Goal: Task Accomplishment & Management: Manage account settings

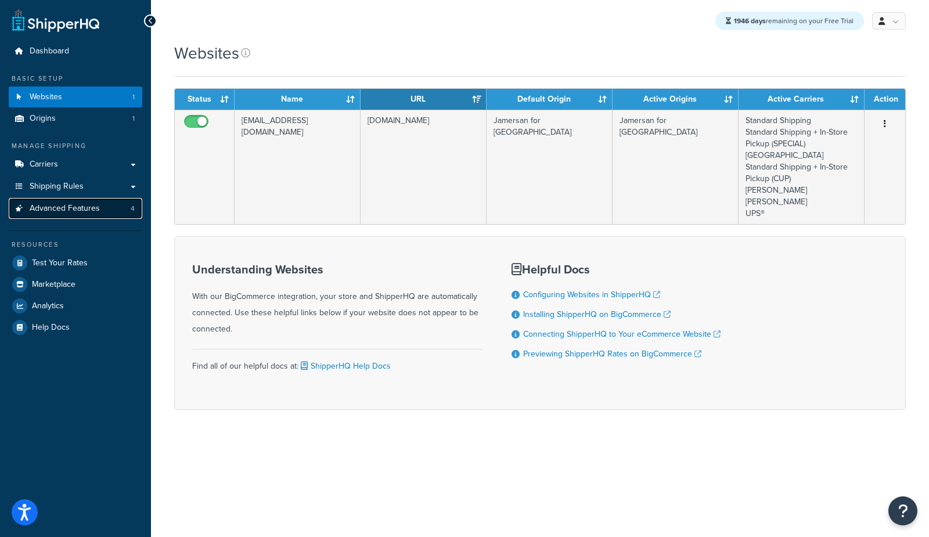
click at [110, 212] on link "Advanced Features 4" at bounding box center [76, 208] width 134 height 21
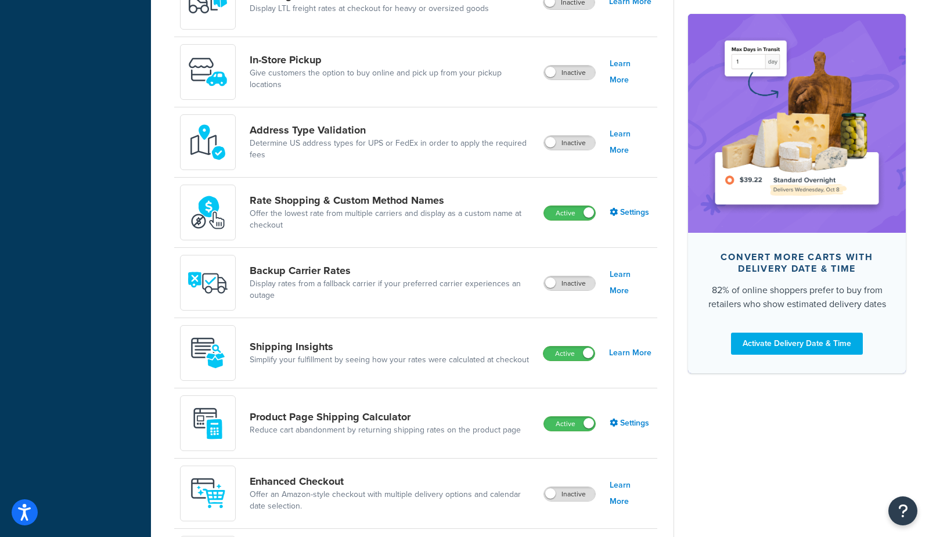
scroll to position [512, 0]
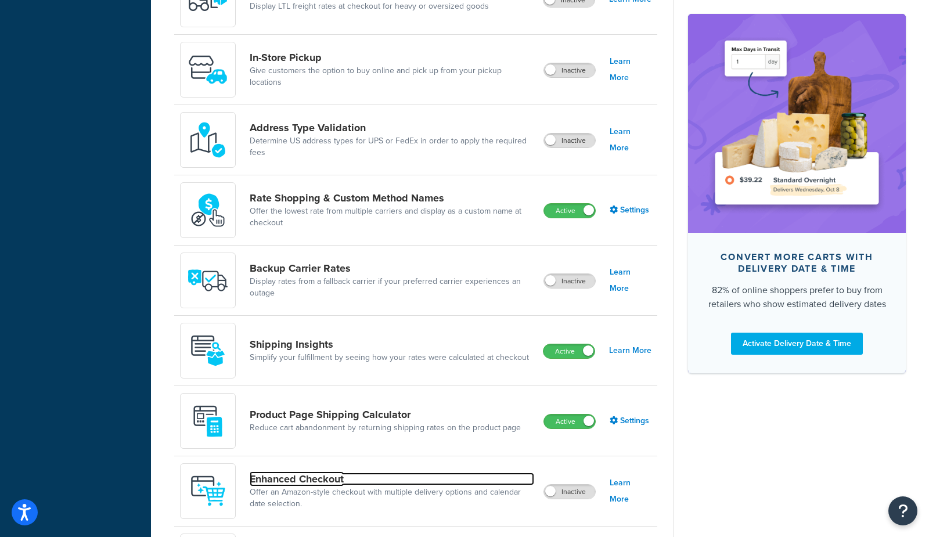
click at [296, 478] on link "Enhanced Checkout" at bounding box center [392, 479] width 285 height 13
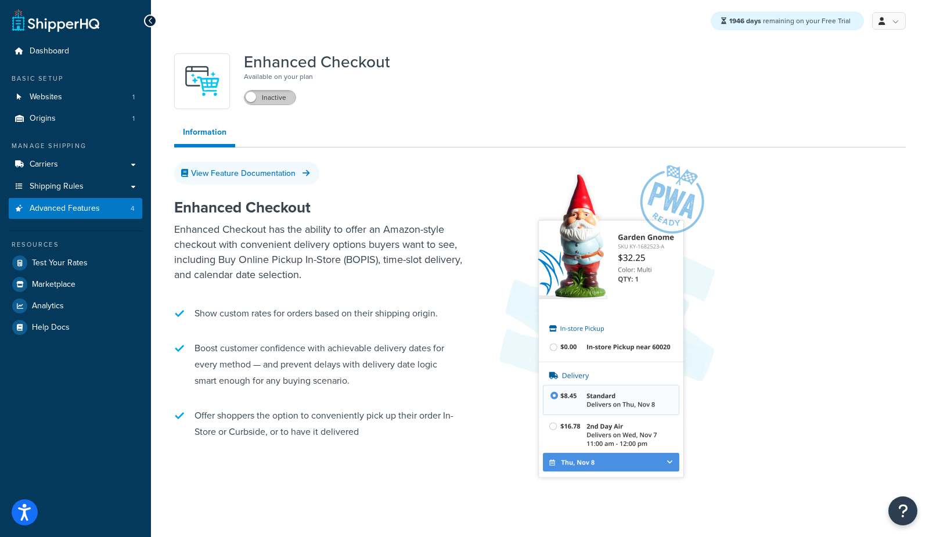
click at [281, 96] on label "Inactive" at bounding box center [270, 98] width 51 height 14
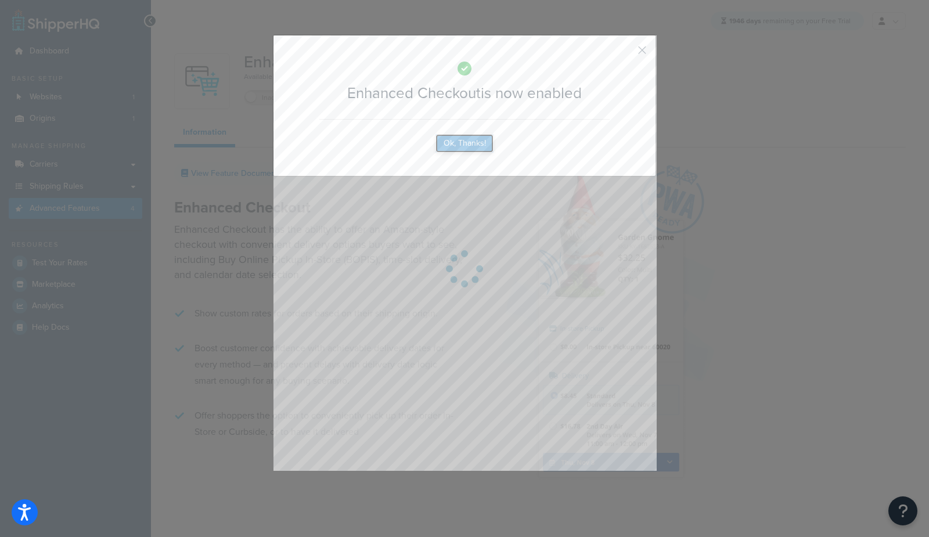
click at [464, 146] on button "Ok, Thanks!" at bounding box center [465, 143] width 58 height 19
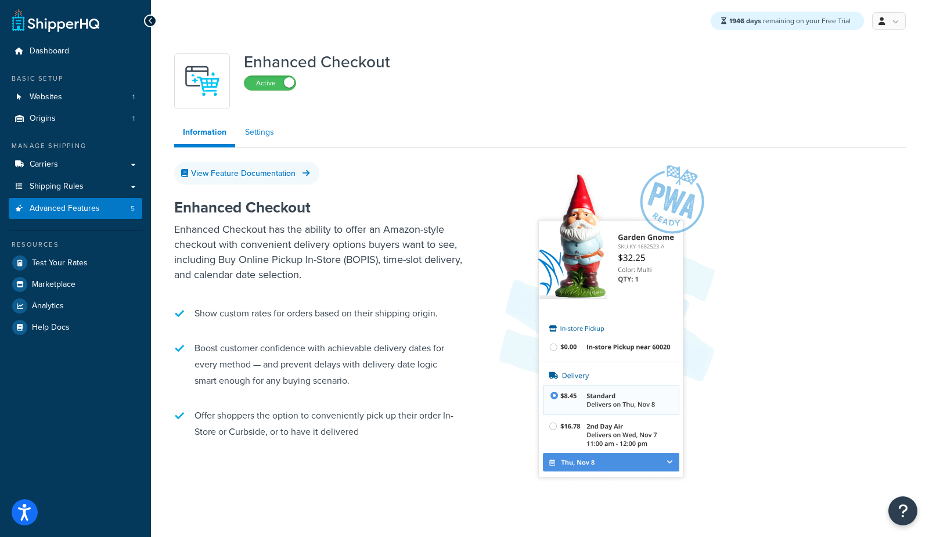
click at [263, 135] on link "Settings" at bounding box center [259, 132] width 46 height 23
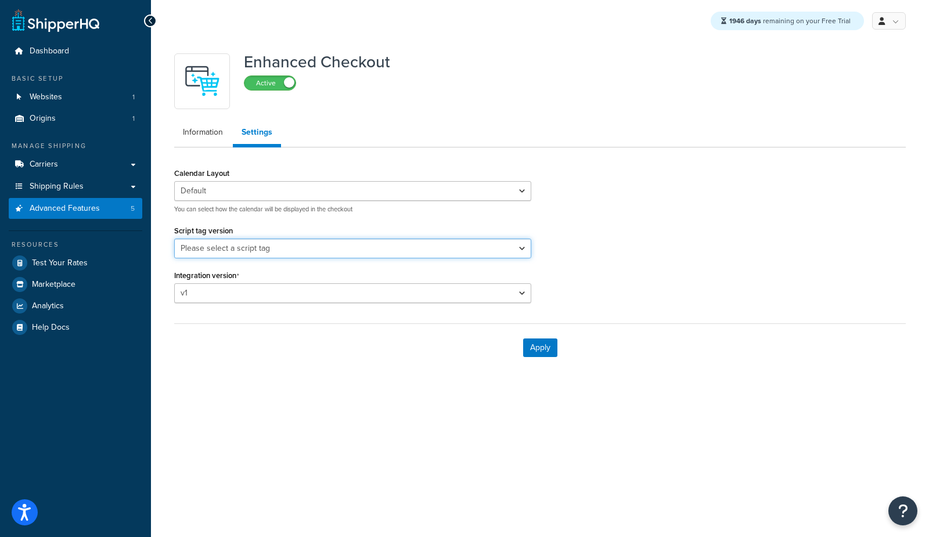
click at [278, 247] on select "Please select a script tag 0.1.117 0.1.121 0.1.123 0.1.124 0.1.125d 0.1.126 0.1…" at bounding box center [352, 249] width 357 height 20
click at [82, 210] on span "Advanced Features" at bounding box center [65, 209] width 70 height 10
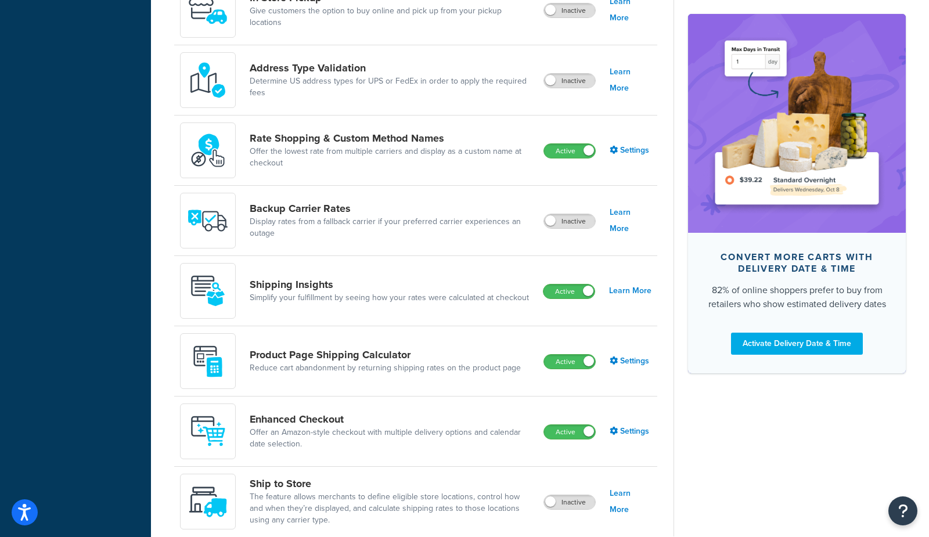
scroll to position [627, 0]
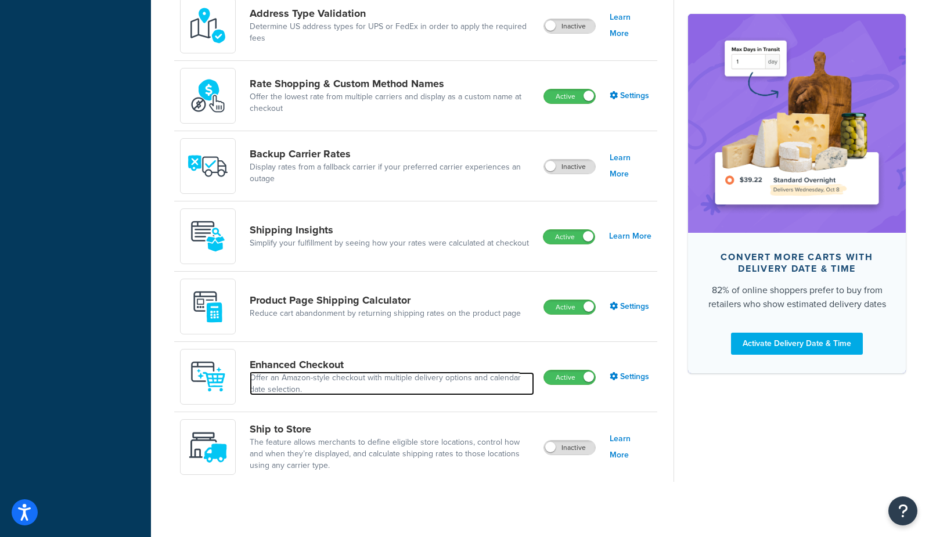
click at [333, 375] on link "Offer an Amazon-style checkout with multiple delivery options and calendar date…" at bounding box center [392, 383] width 285 height 23
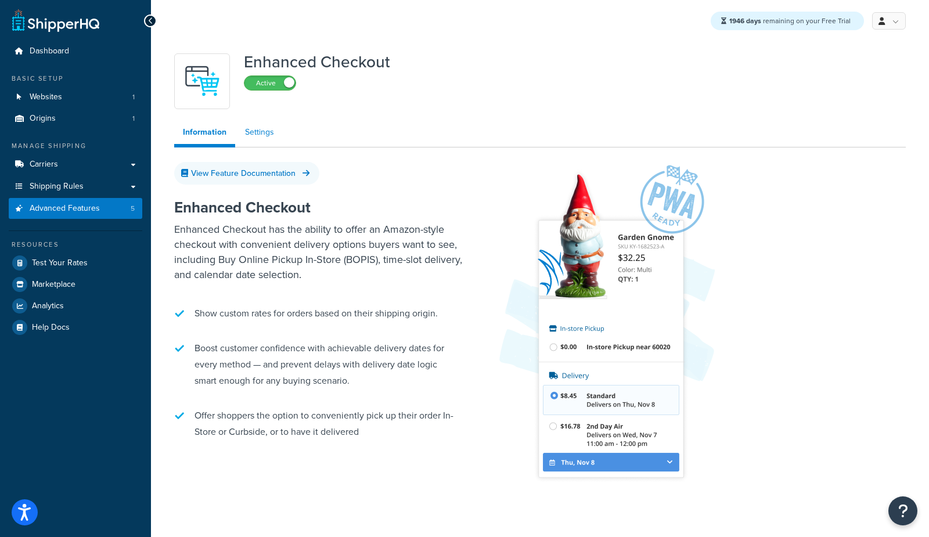
click at [261, 141] on link "Settings" at bounding box center [259, 132] width 46 height 23
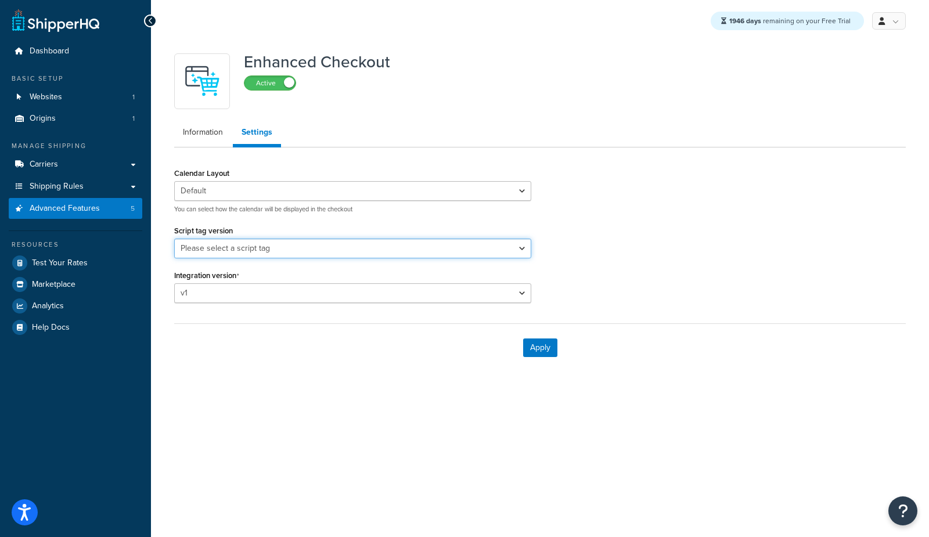
click at [239, 245] on select "Please select a script tag 0.1.117 0.1.121 0.1.123 0.1.124 0.1.125d 0.1.126 0.1…" at bounding box center [352, 249] width 357 height 20
select select "12"
click at [174, 239] on select "Please select a script tag 0.1.117 0.1.121 0.1.123 0.1.124 0.1.125d 0.1.126 0.1…" at bounding box center [352, 249] width 357 height 20
click at [537, 351] on button "Apply" at bounding box center [540, 348] width 34 height 19
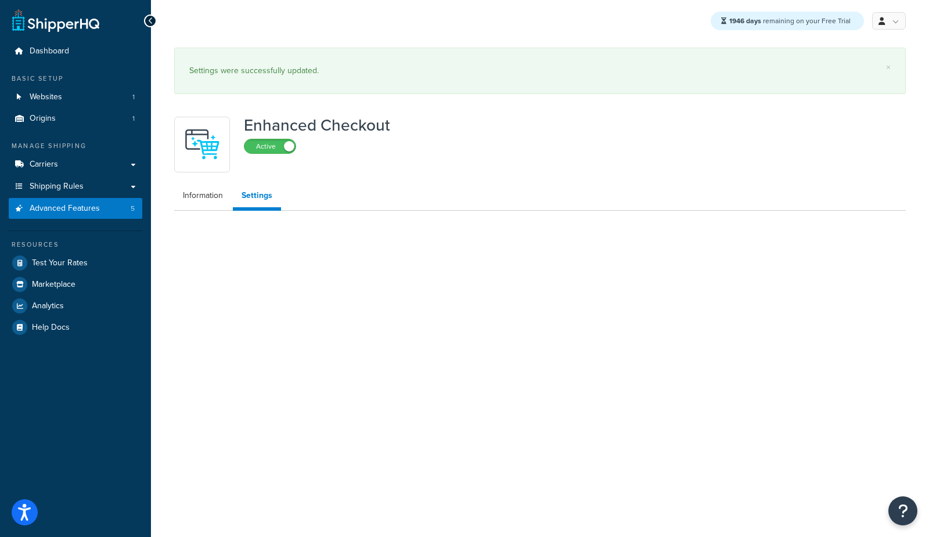
select select "12"
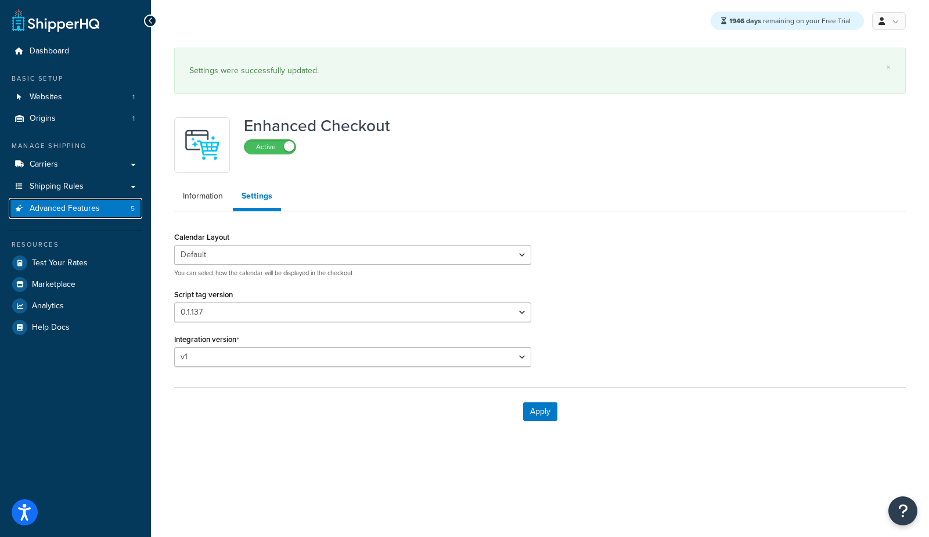
click at [113, 214] on link "Advanced Features 5" at bounding box center [76, 208] width 134 height 21
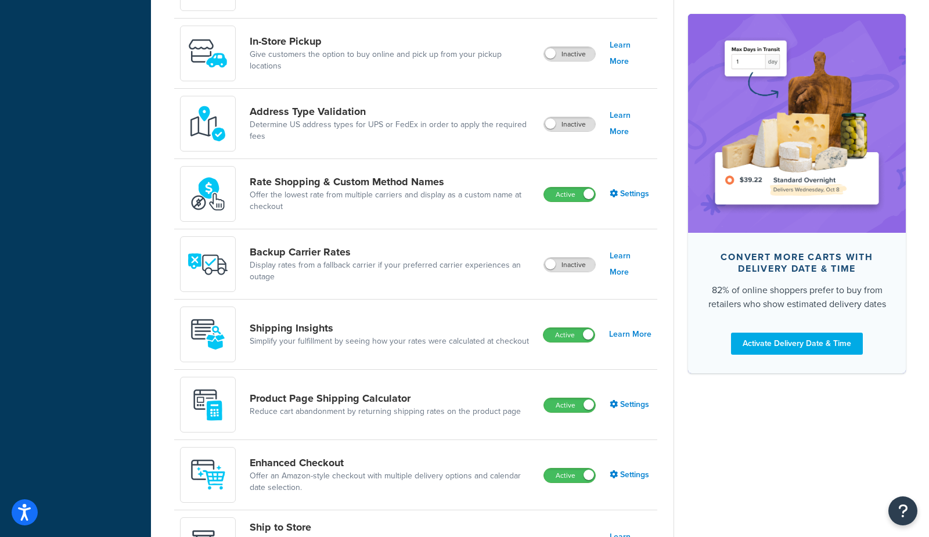
scroll to position [627, 0]
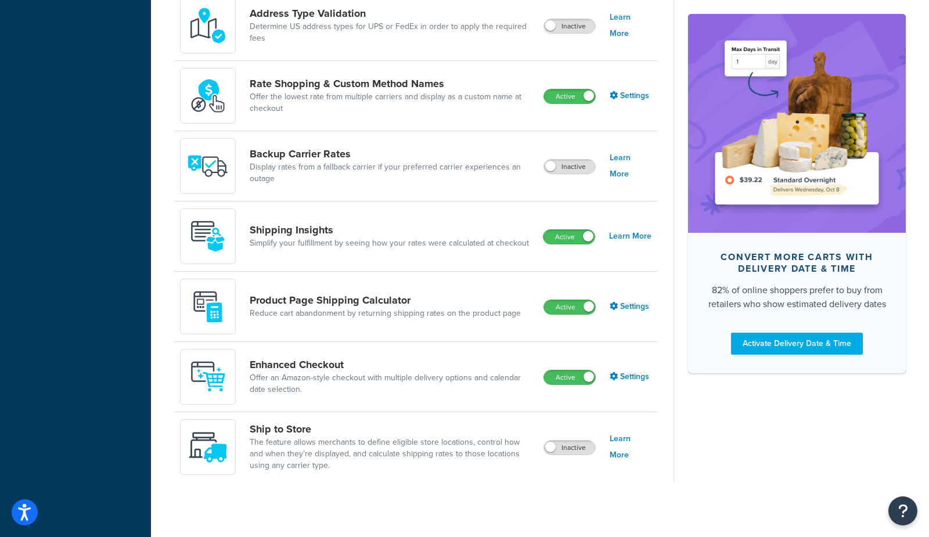
click at [435, 290] on div "Product Page Shipping Calculator Reduce cart abandonment by returning shipping …" at bounding box center [355, 307] width 350 height 56
click at [418, 303] on link "Product Page Shipping Calculator" at bounding box center [385, 300] width 271 height 13
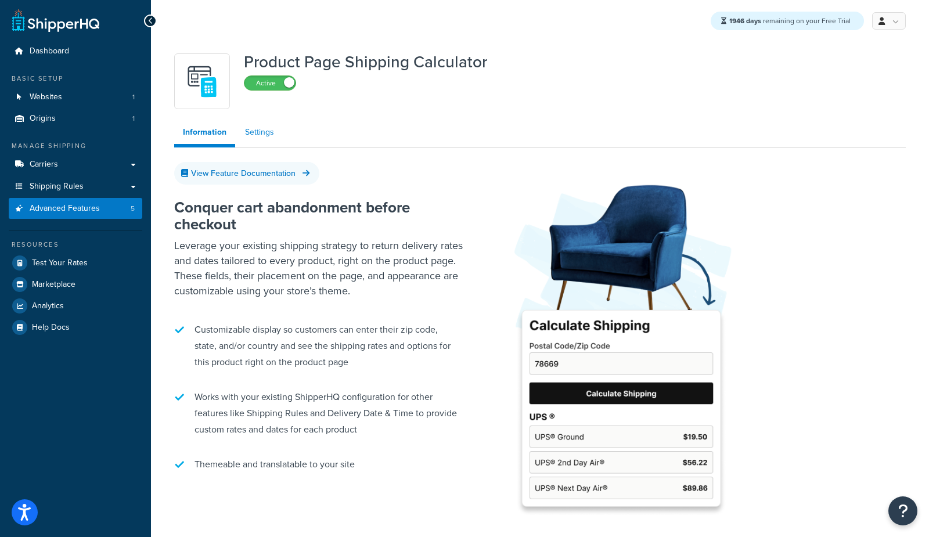
click at [257, 141] on link "Settings" at bounding box center [259, 132] width 46 height 23
select select "US"
select select "false"
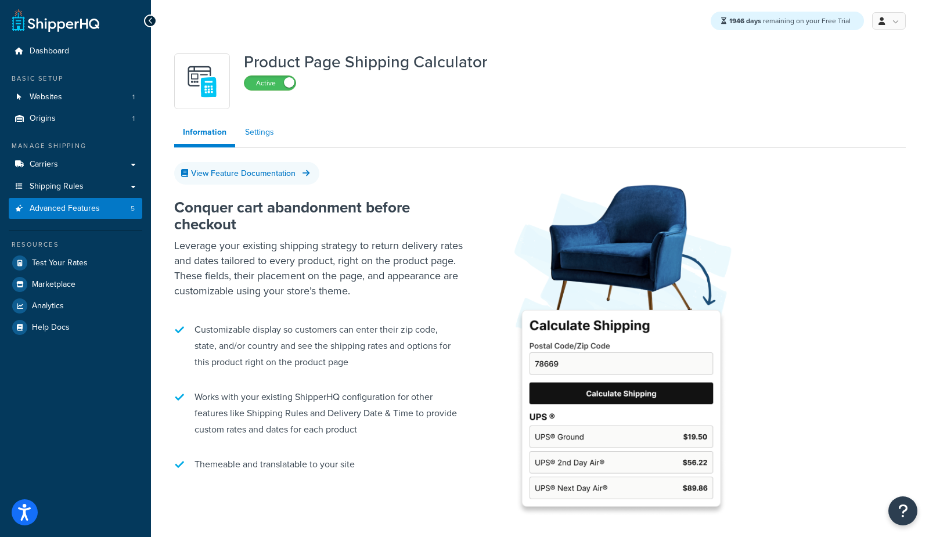
select select "30"
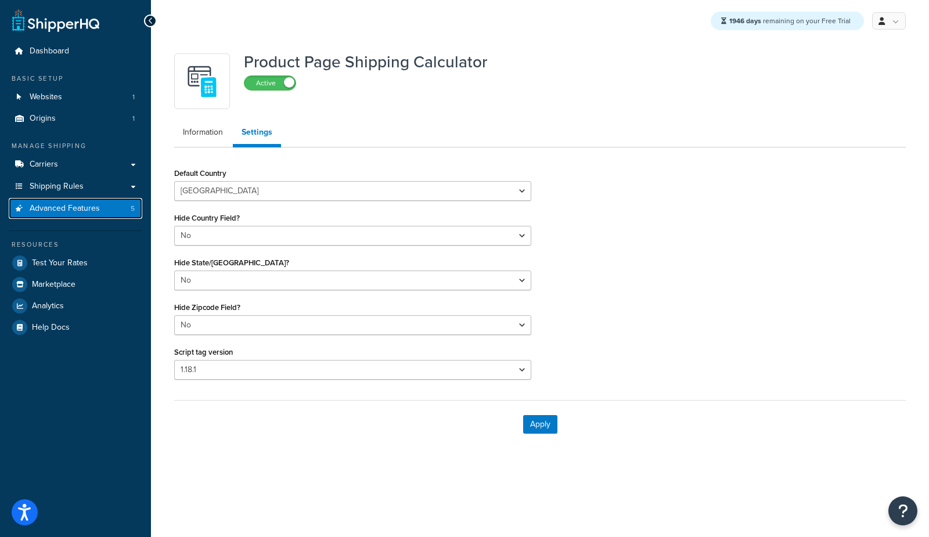
click at [110, 210] on link "Advanced Features 5" at bounding box center [76, 208] width 134 height 21
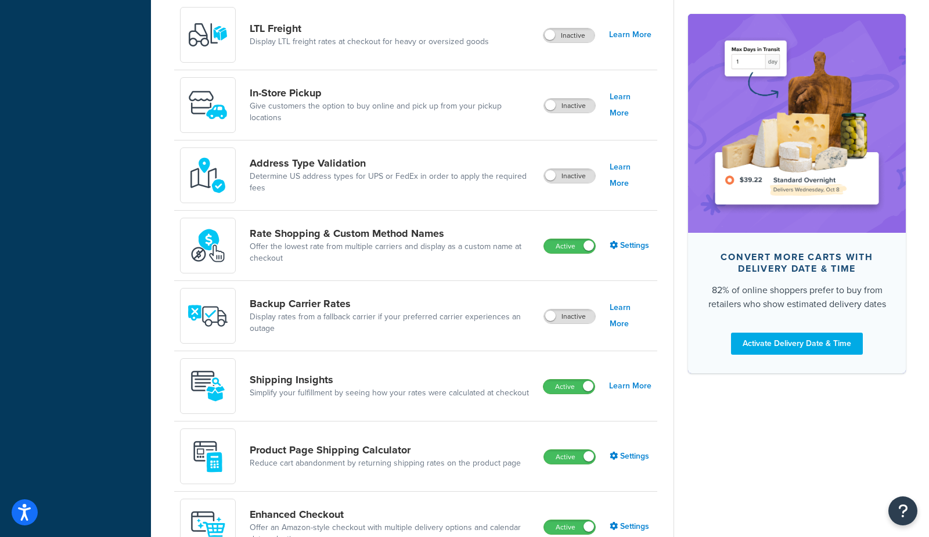
scroll to position [484, 0]
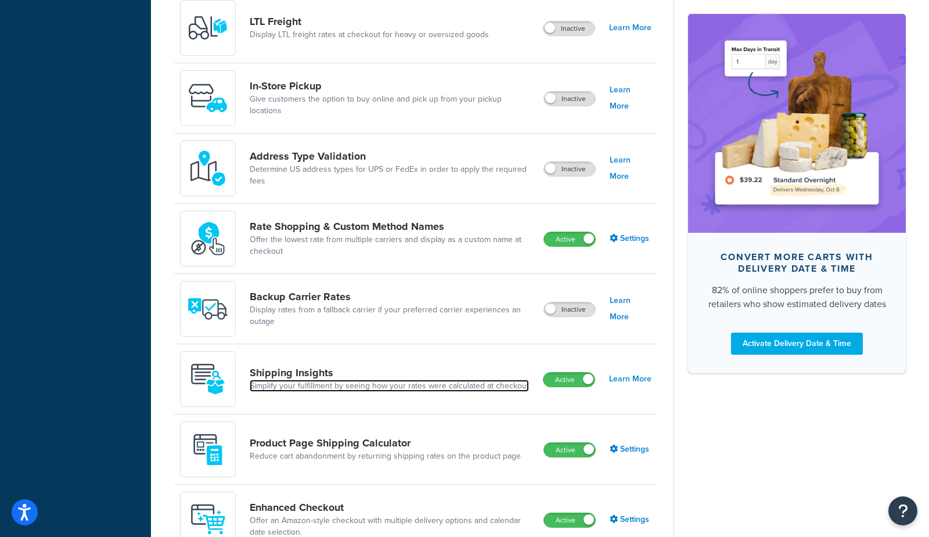
click at [329, 386] on link "Simplify your fulfillment by seeing how your rates were calculated at checkout" at bounding box center [389, 386] width 279 height 12
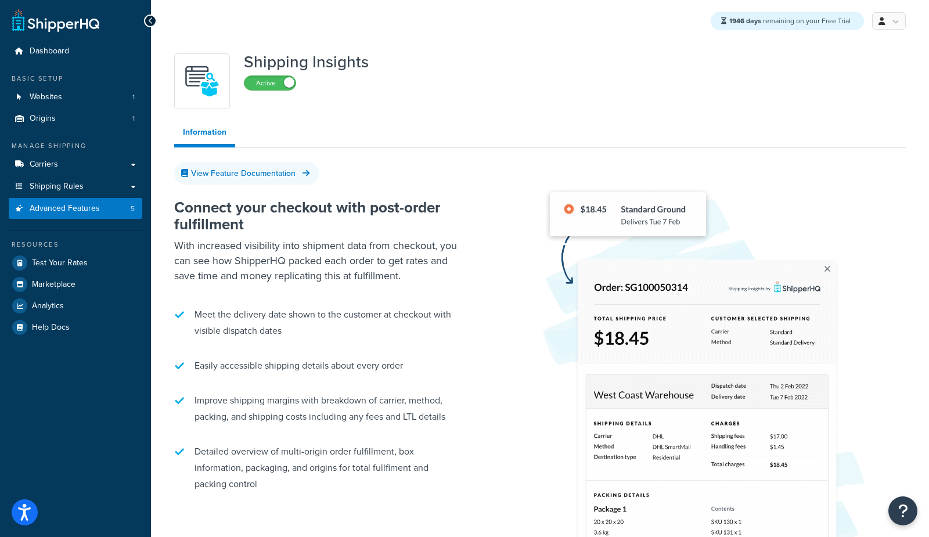
click at [489, 124] on ul "Information" at bounding box center [540, 134] width 732 height 27
click at [87, 210] on span "Advanced Features" at bounding box center [65, 209] width 70 height 10
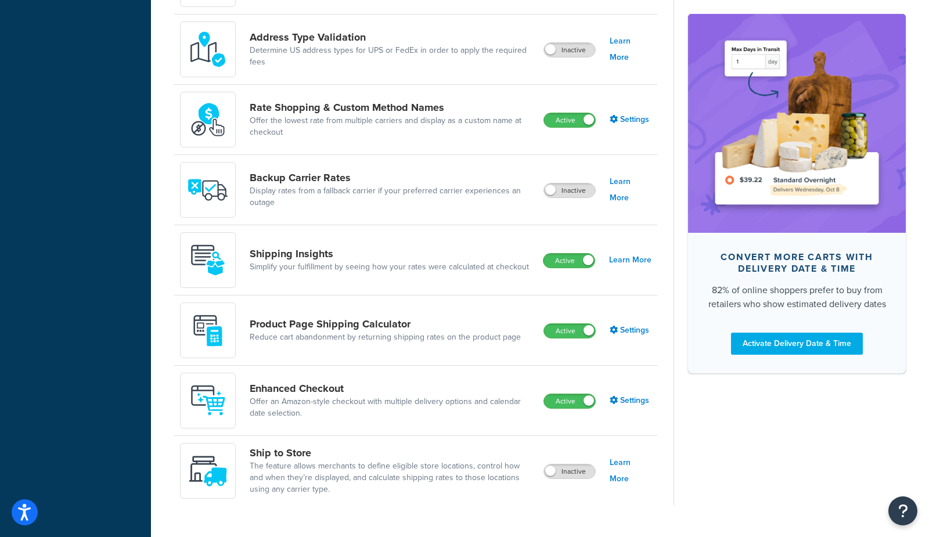
scroll to position [605, 0]
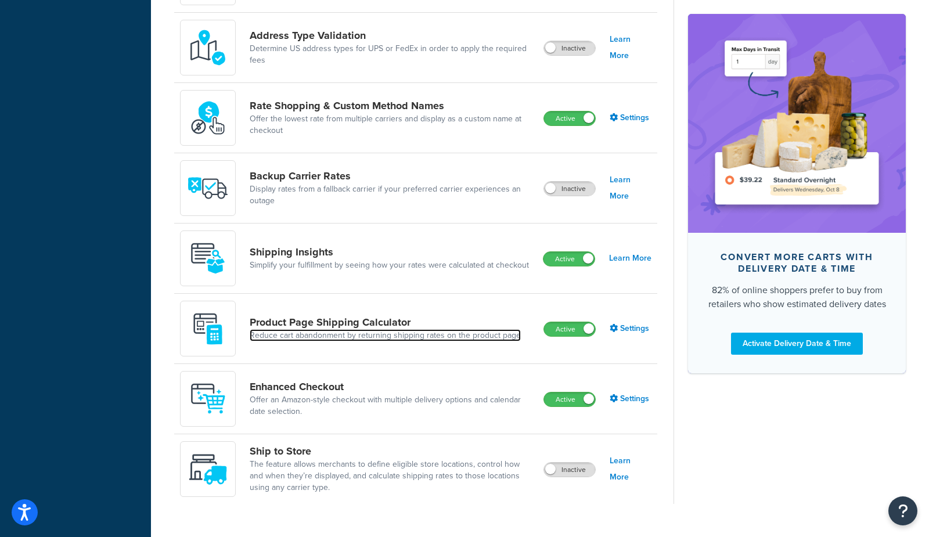
click at [417, 337] on link "Reduce cart abandonment by returning shipping rates on the product page" at bounding box center [385, 336] width 271 height 12
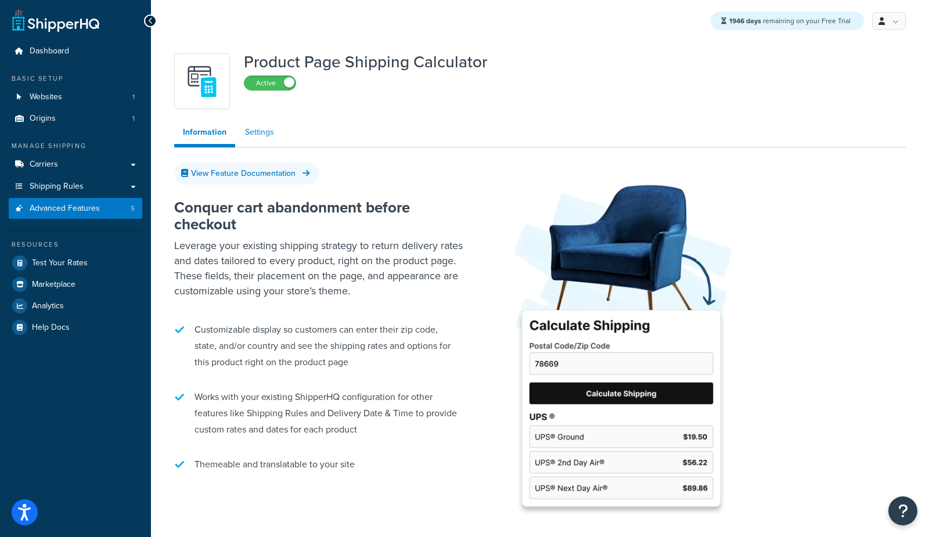
click at [267, 136] on link "Settings" at bounding box center [259, 132] width 46 height 23
select select "US"
select select "false"
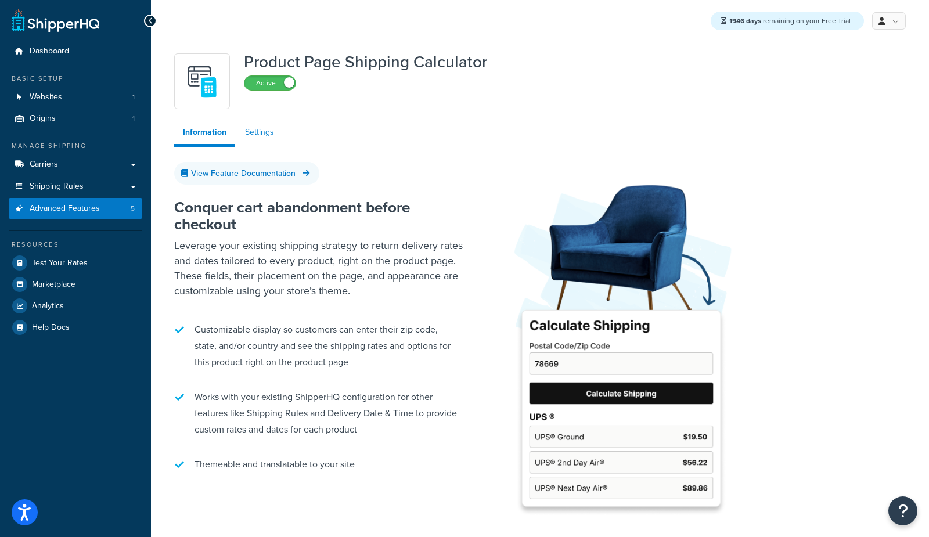
select select "30"
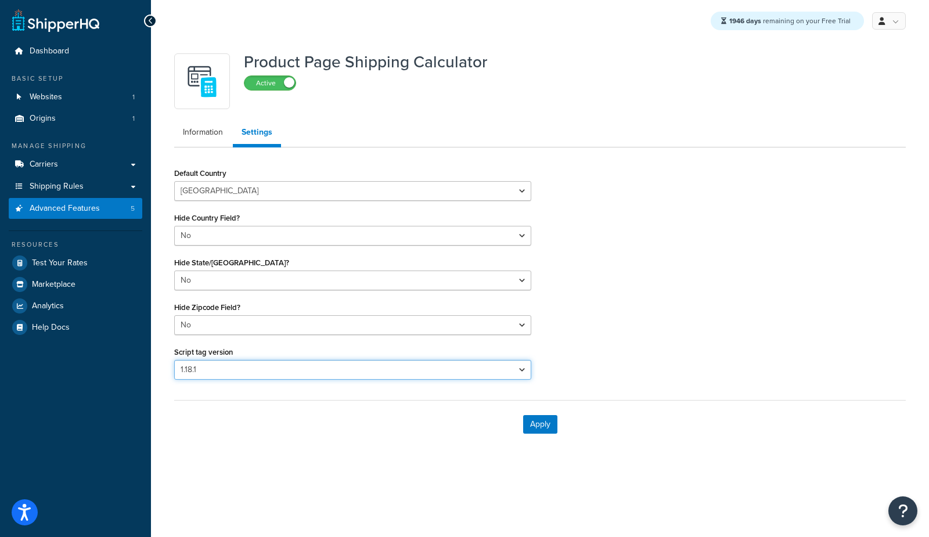
click at [290, 368] on select "Please select a script tag 1.18.1" at bounding box center [352, 370] width 357 height 20
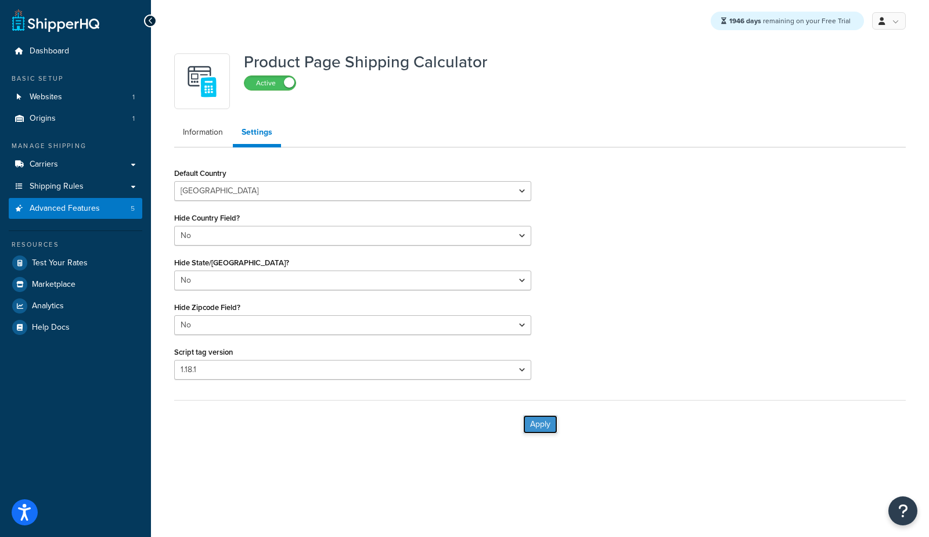
click at [542, 423] on button "Apply" at bounding box center [540, 424] width 34 height 19
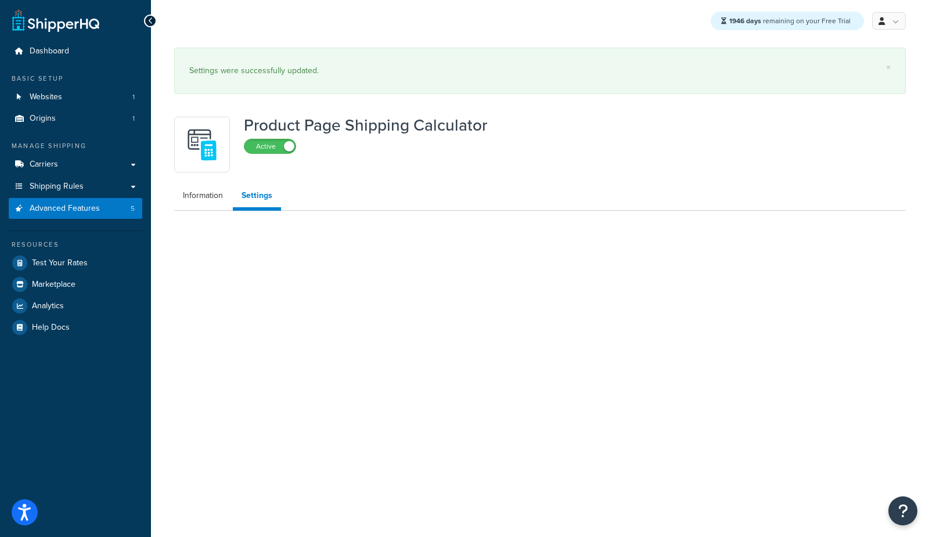
select select "US"
select select "false"
select select "30"
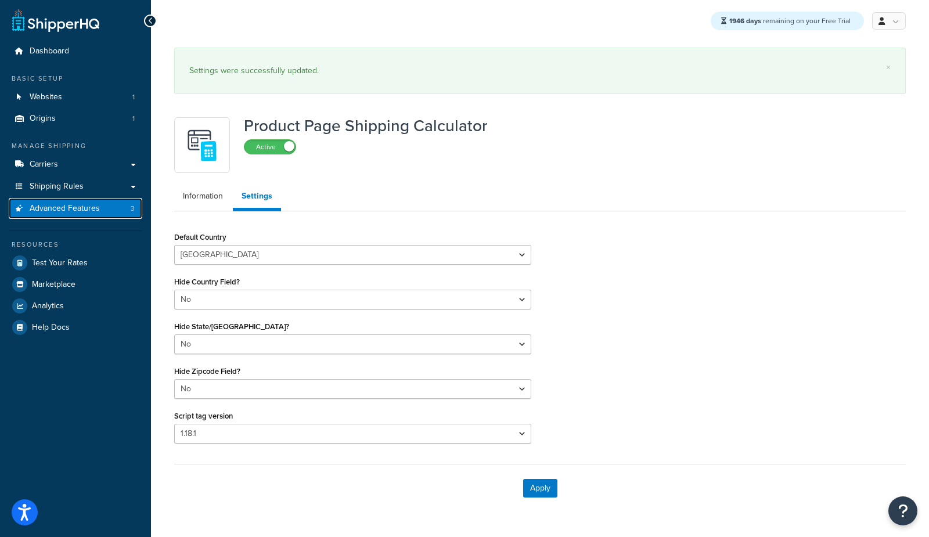
click at [123, 217] on link "Advanced Features 3" at bounding box center [76, 208] width 134 height 21
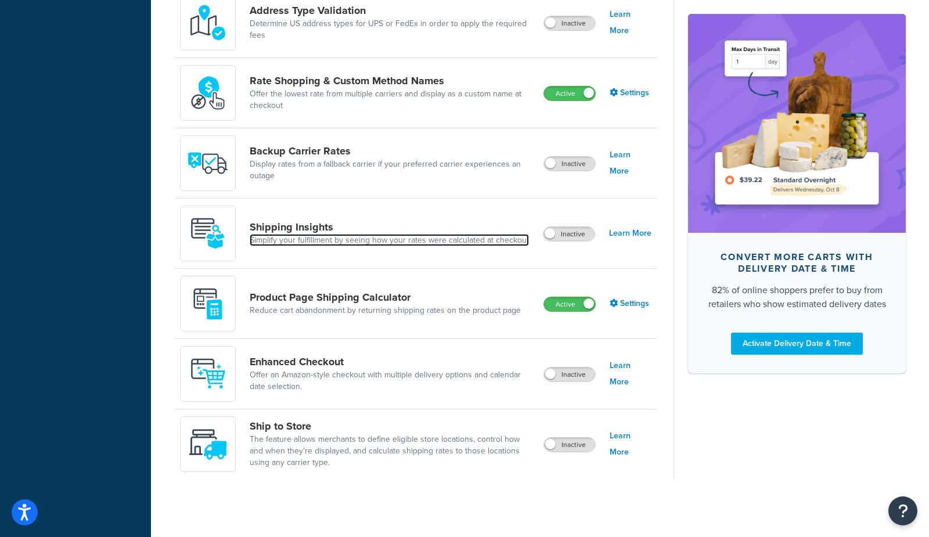
scroll to position [636, 0]
click at [489, 240] on link "Simplify your fulfillment by seeing how your rates were calculated at checkout" at bounding box center [389, 241] width 279 height 12
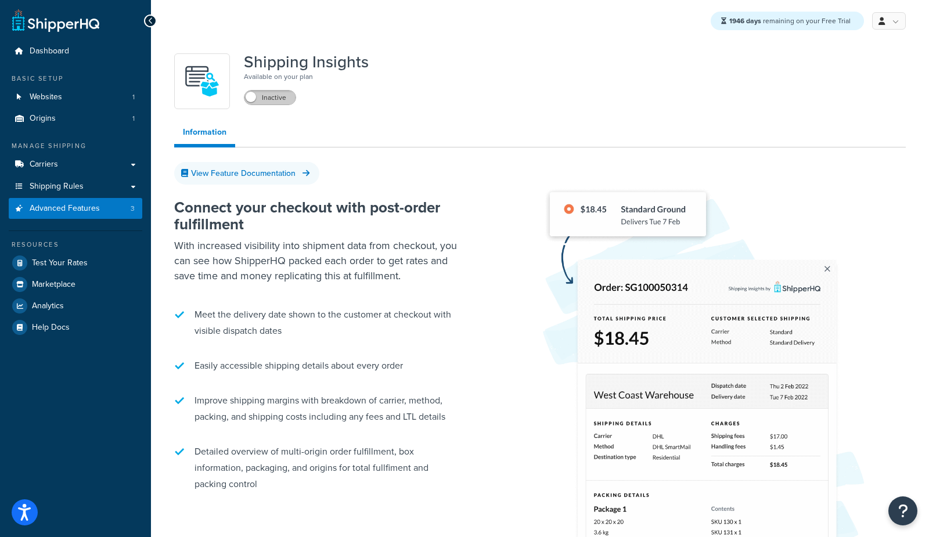
click at [276, 96] on label "Inactive" at bounding box center [270, 98] width 51 height 14
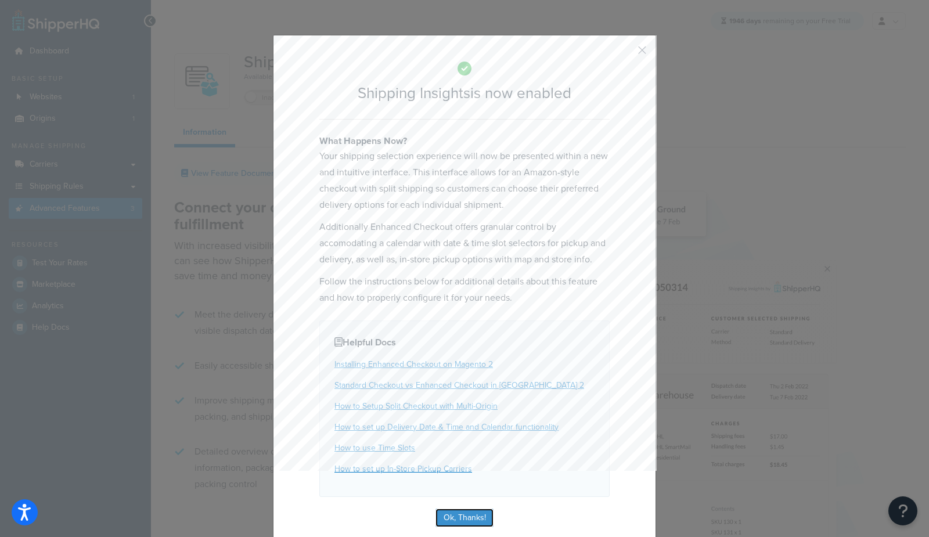
click at [481, 517] on button "Ok, Thanks!" at bounding box center [465, 518] width 58 height 19
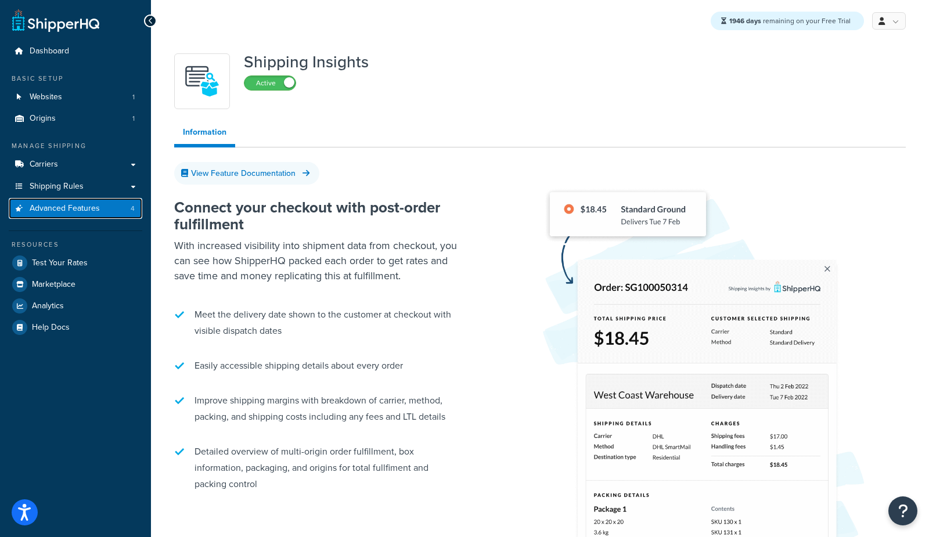
click at [82, 207] on span "Advanced Features" at bounding box center [65, 209] width 70 height 10
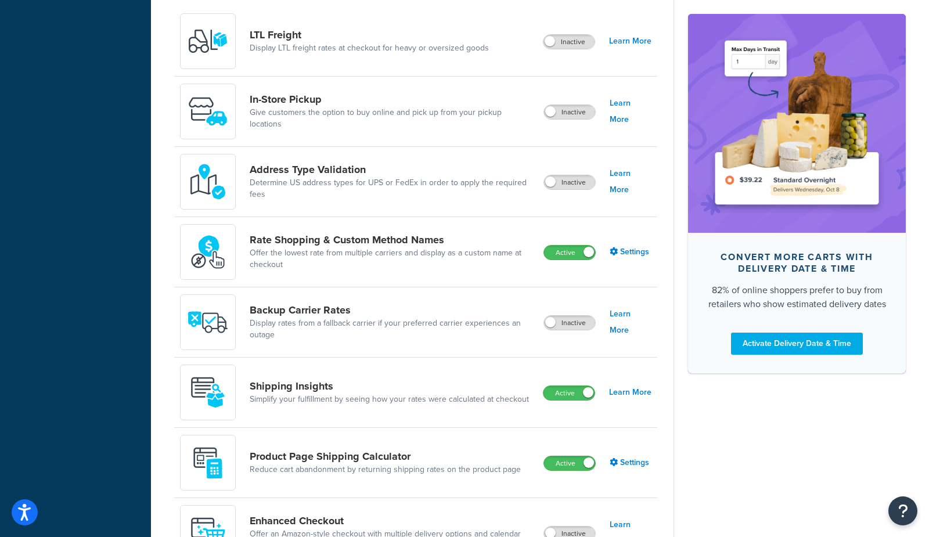
scroll to position [627, 0]
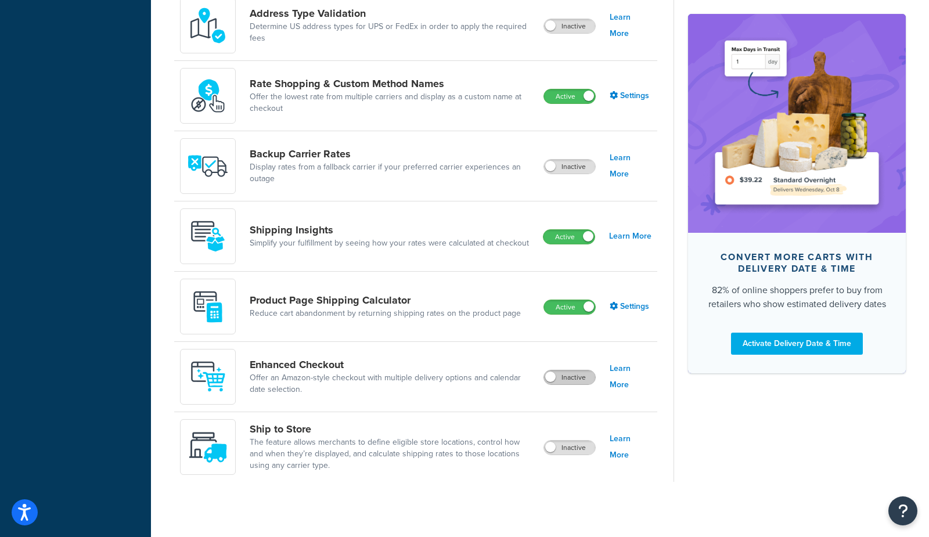
click at [583, 381] on label "Inactive" at bounding box center [569, 378] width 51 height 14
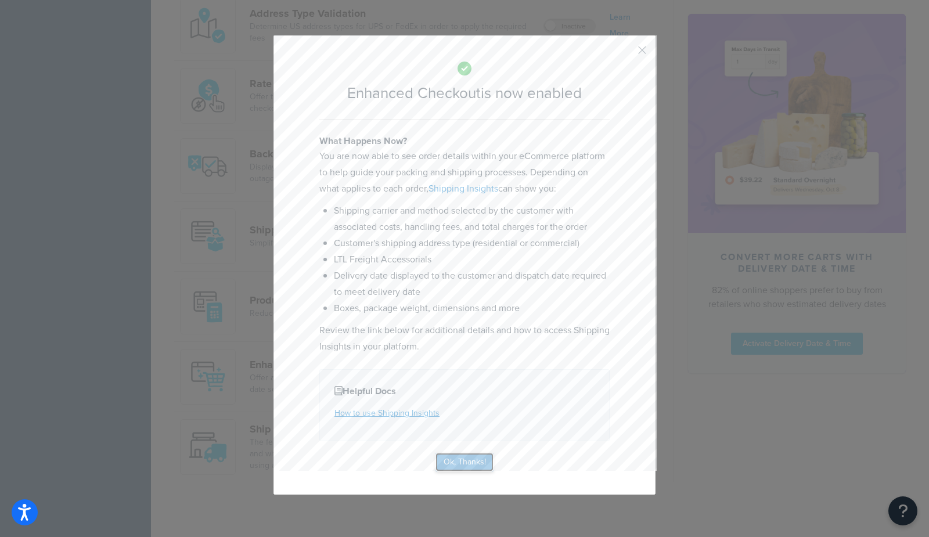
click at [468, 463] on button "Ok, Thanks!" at bounding box center [465, 462] width 58 height 19
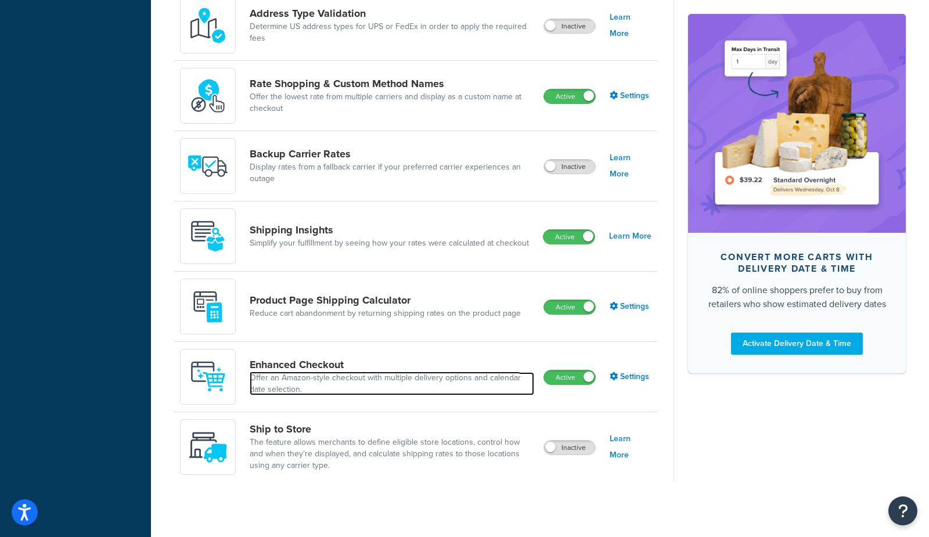
click at [308, 373] on link "Offer an Amazon-style checkout with multiple delivery options and calendar date…" at bounding box center [392, 383] width 285 height 23
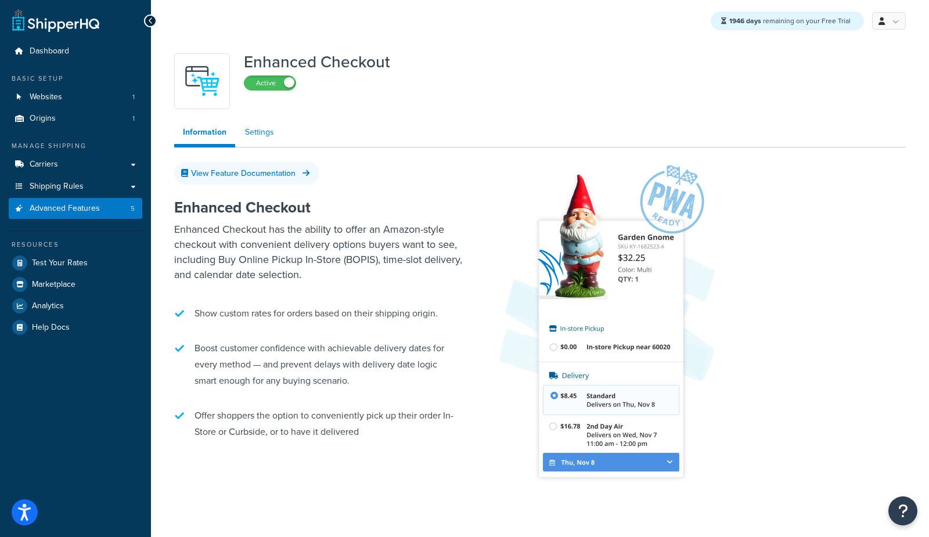
click at [261, 131] on link "Settings" at bounding box center [259, 132] width 46 height 23
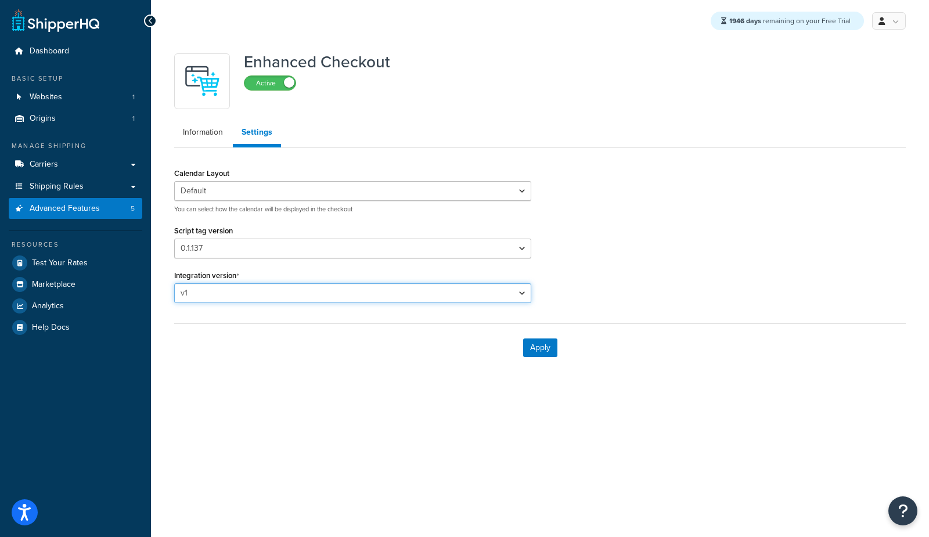
click at [245, 296] on select "v1 v2" at bounding box center [352, 293] width 357 height 20
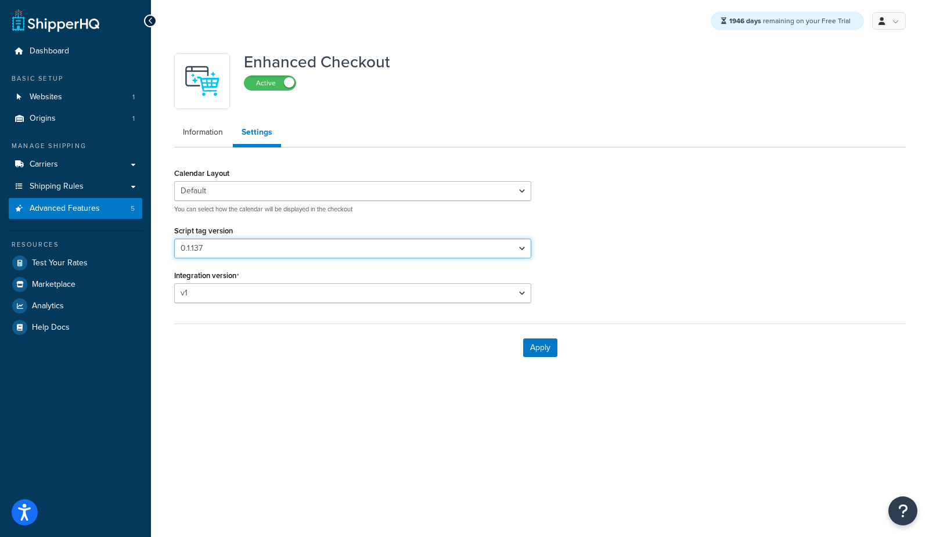
click at [238, 245] on select "Please select a script tag 0.1.117 0.1.121 0.1.123 0.1.124 0.1.125d 0.1.126 0.1…" at bounding box center [352, 249] width 357 height 20
select select "28"
click at [174, 239] on select "Please select a script tag 0.1.117 0.1.121 0.1.123 0.1.124 0.1.125d 0.1.126 0.1…" at bounding box center [352, 249] width 357 height 20
click at [533, 348] on button "Apply" at bounding box center [540, 348] width 34 height 19
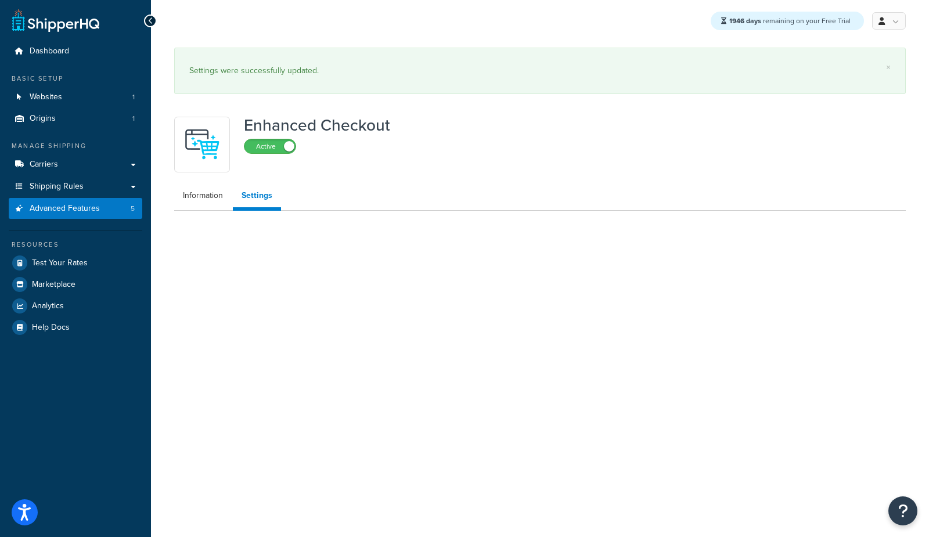
select select "28"
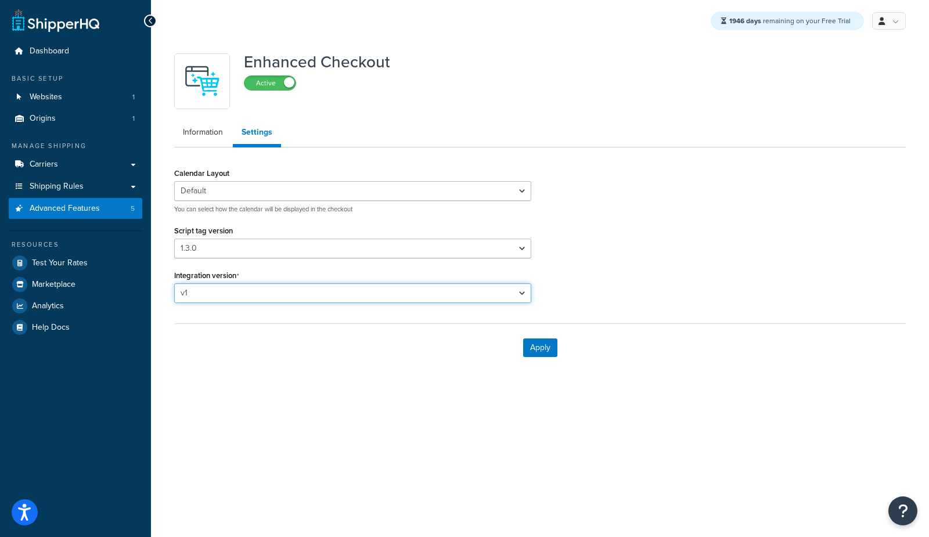
click at [236, 294] on select "v1 v2" at bounding box center [352, 293] width 357 height 20
select select "2"
click at [174, 283] on select "v1 v2" at bounding box center [352, 293] width 357 height 20
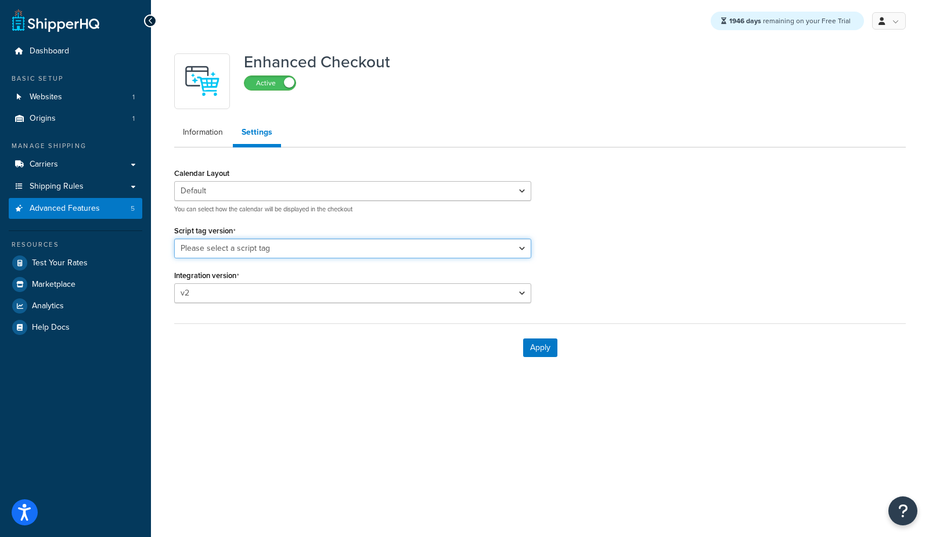
click at [243, 249] on select "Please select a script tag 1.7.0" at bounding box center [352, 249] width 357 height 20
select select "29"
click at [174, 239] on select "Please select a script tag 1.7.0" at bounding box center [352, 249] width 357 height 20
click at [534, 345] on button "Apply" at bounding box center [540, 348] width 34 height 19
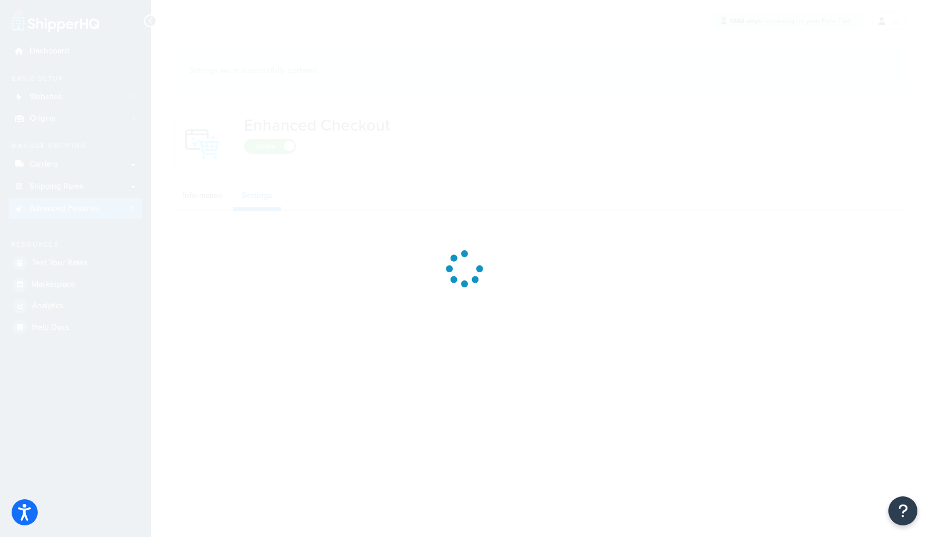
select select "29"
select select "2"
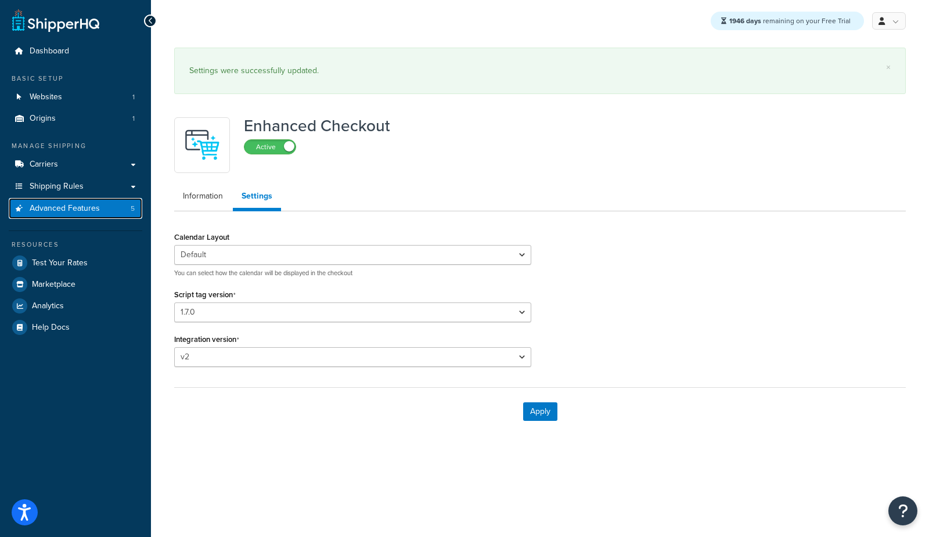
click at [74, 210] on span "Advanced Features" at bounding box center [65, 209] width 70 height 10
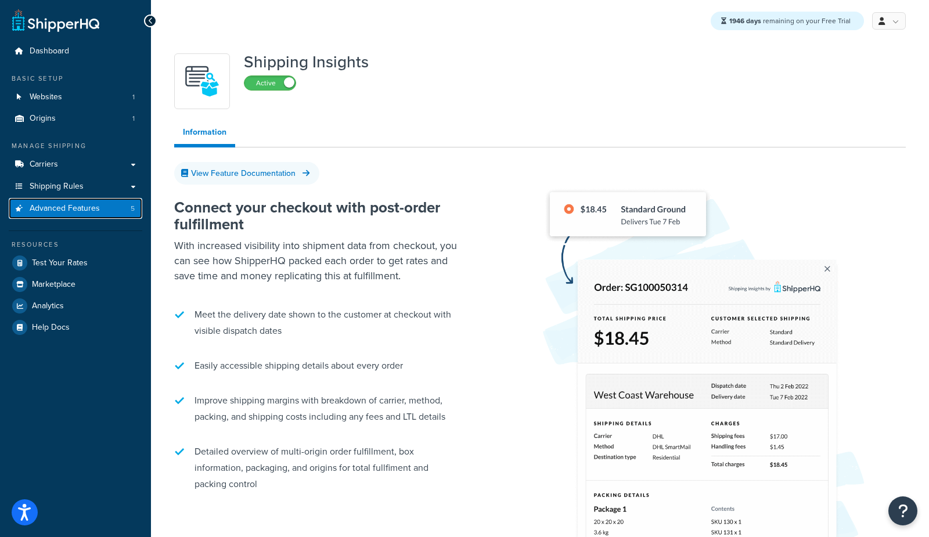
click at [44, 206] on span "Advanced Features" at bounding box center [65, 209] width 70 height 10
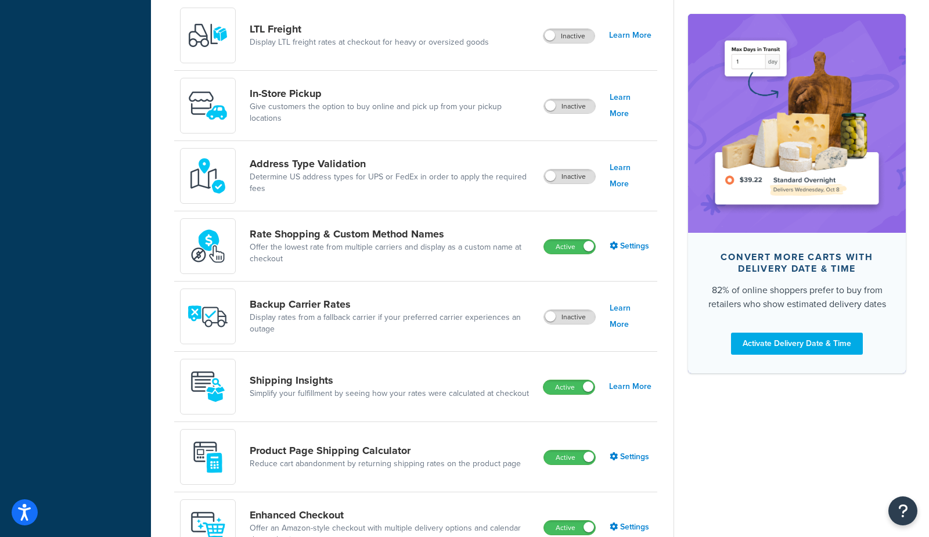
scroll to position [627, 0]
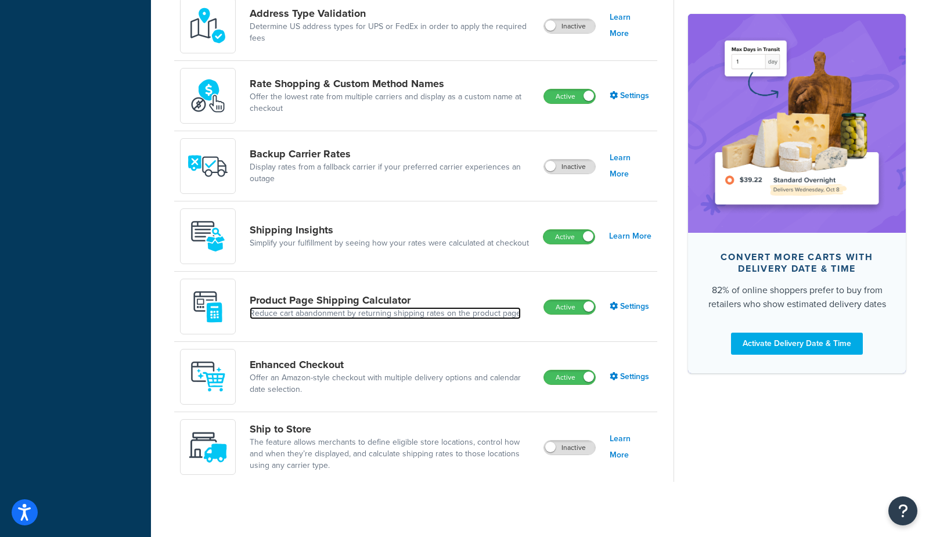
click at [325, 308] on link "Reduce cart abandonment by returning shipping rates on the product page" at bounding box center [385, 314] width 271 height 12
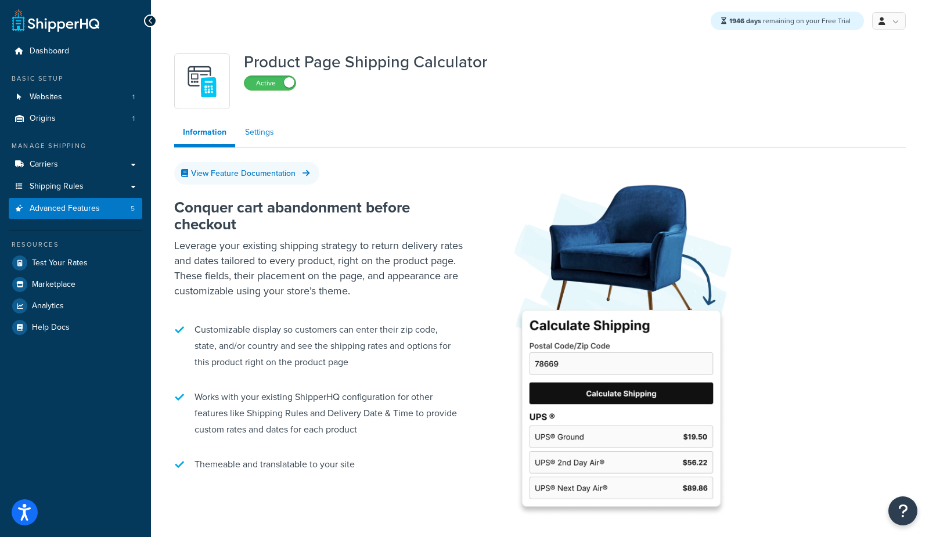
click at [264, 132] on link "Settings" at bounding box center [259, 132] width 46 height 23
select select "US"
select select "false"
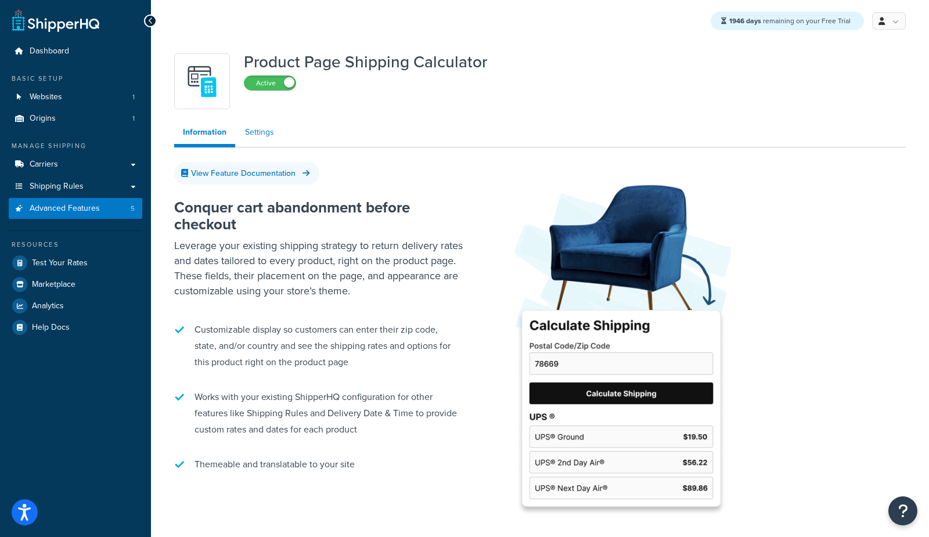
select select "30"
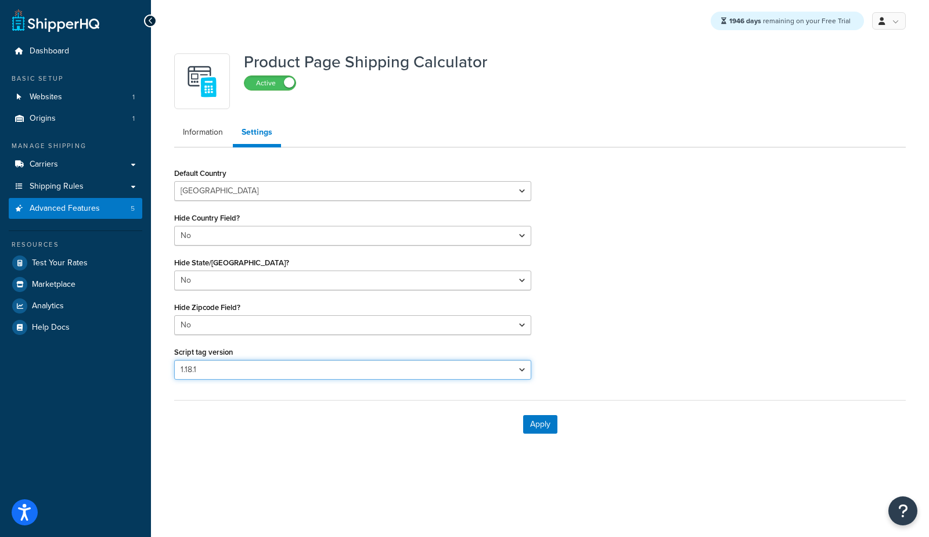
click at [301, 366] on select "Please select a script tag 1.18.1" at bounding box center [352, 370] width 357 height 20
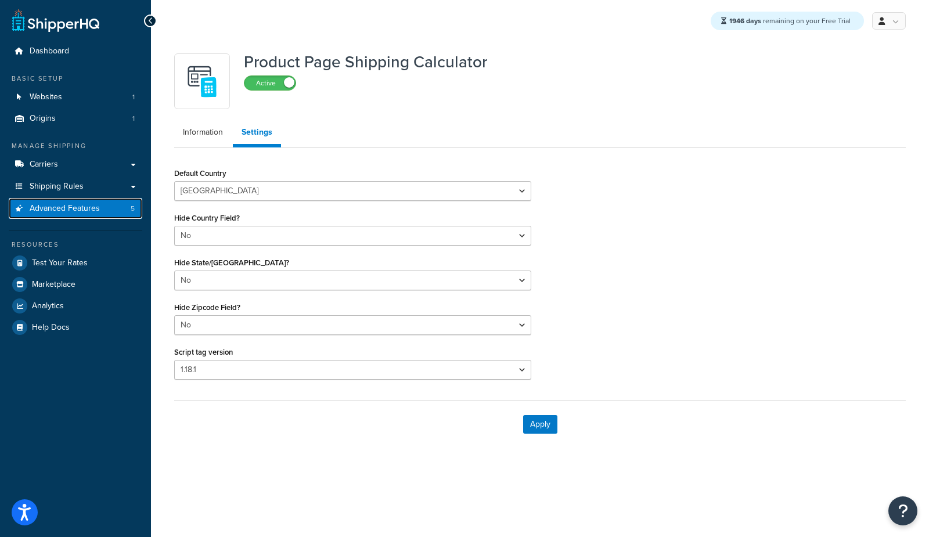
click at [94, 209] on span "Advanced Features" at bounding box center [65, 209] width 70 height 10
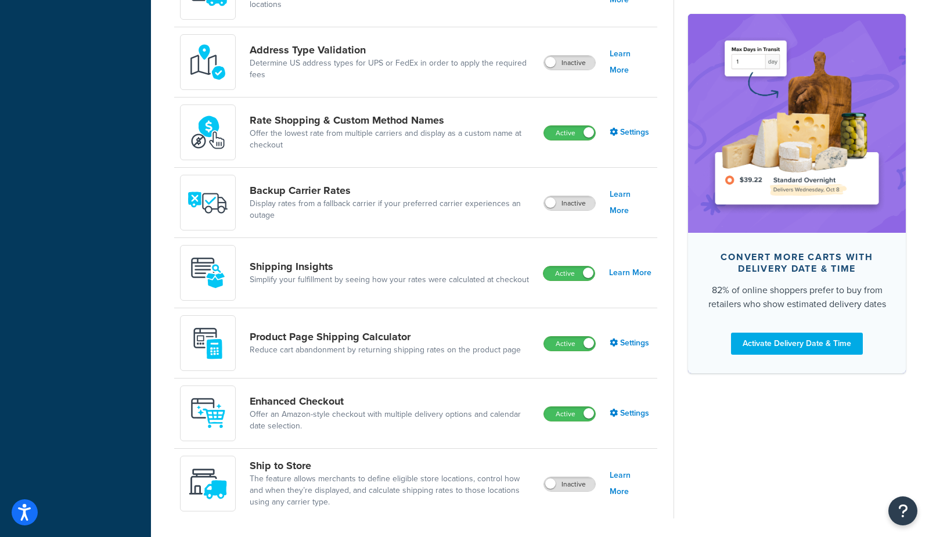
scroll to position [627, 0]
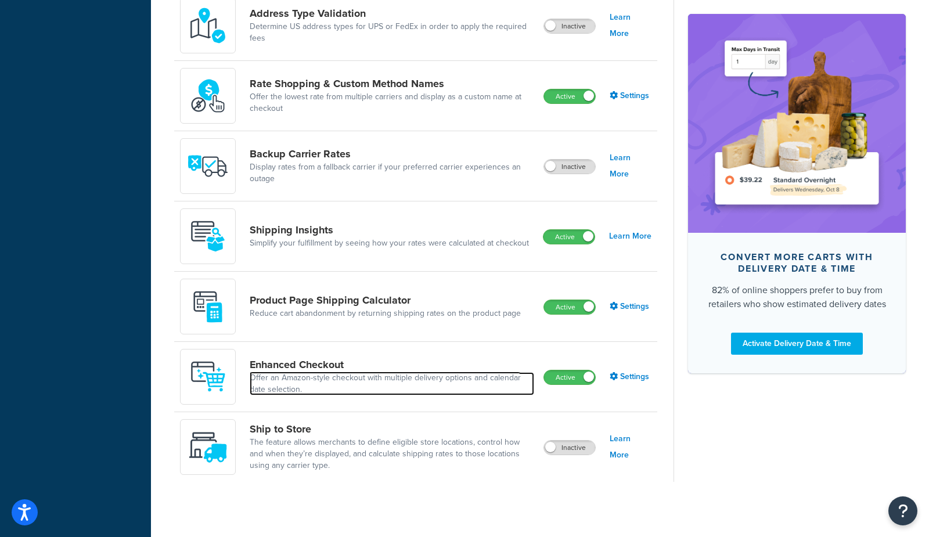
click at [298, 375] on link "Offer an Amazon-style checkout with multiple delivery options and calendar date…" at bounding box center [392, 383] width 285 height 23
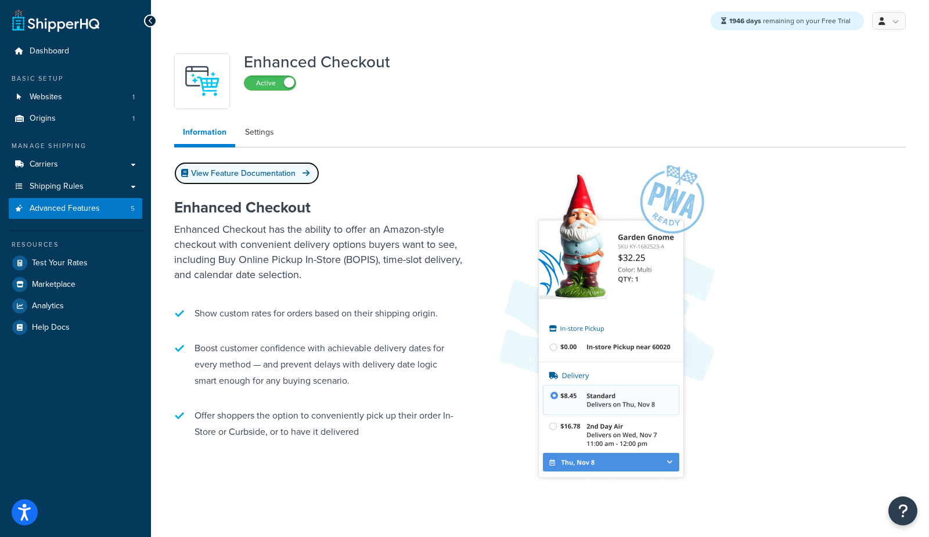
click at [246, 177] on link "View Feature Documentation" at bounding box center [246, 173] width 145 height 23
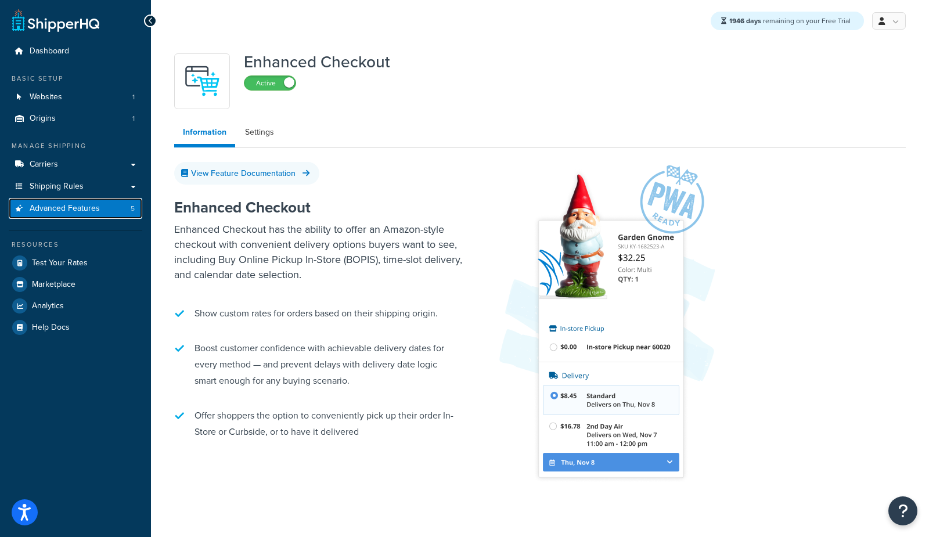
click at [92, 210] on span "Advanced Features" at bounding box center [65, 209] width 70 height 10
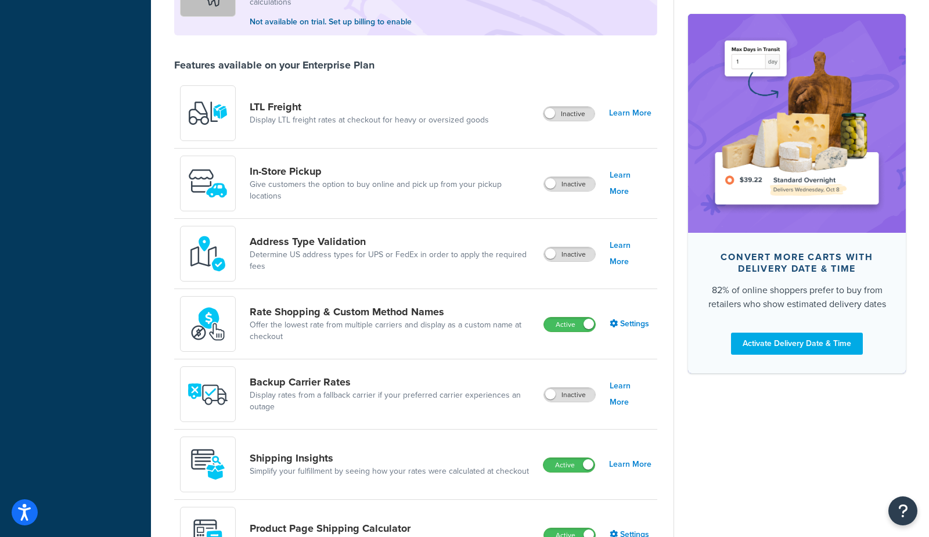
scroll to position [627, 0]
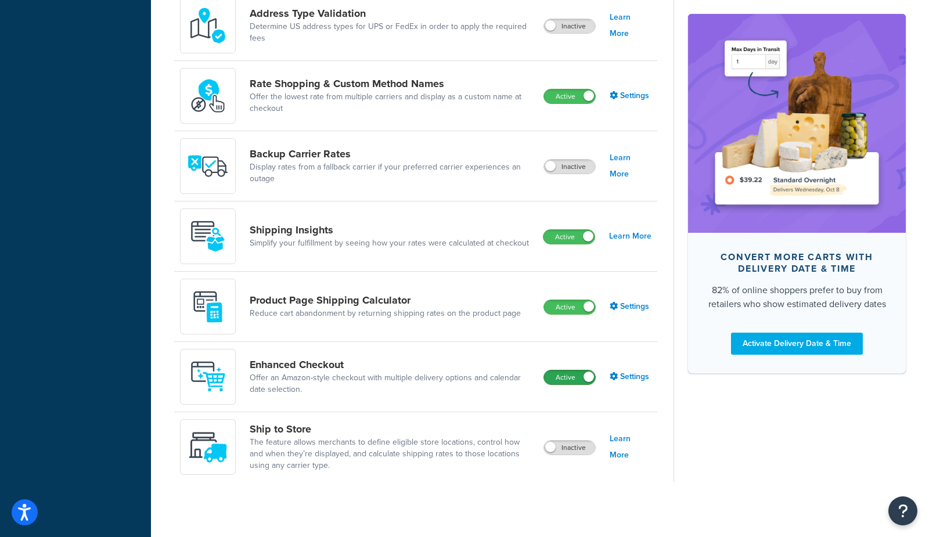
click at [572, 378] on label "Active" at bounding box center [569, 378] width 51 height 14
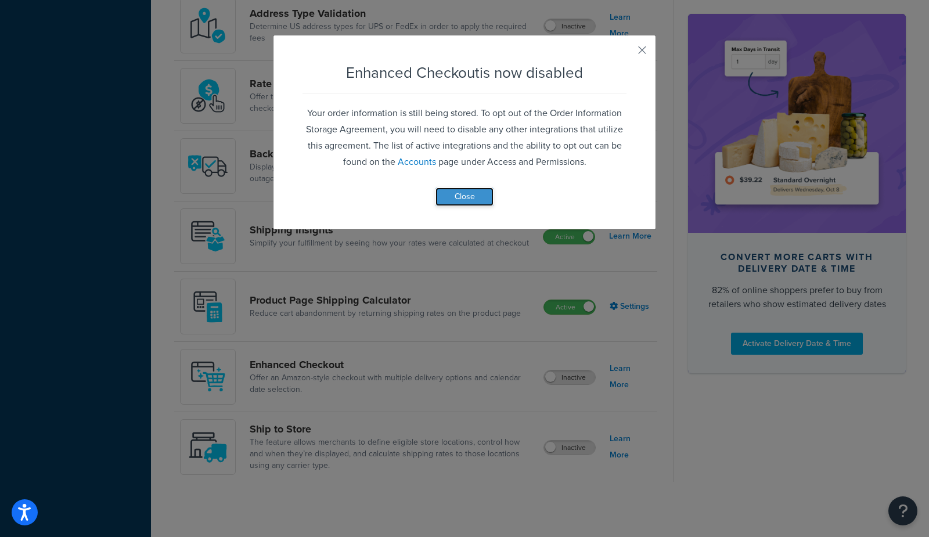
click at [473, 200] on button "Close" at bounding box center [465, 197] width 58 height 19
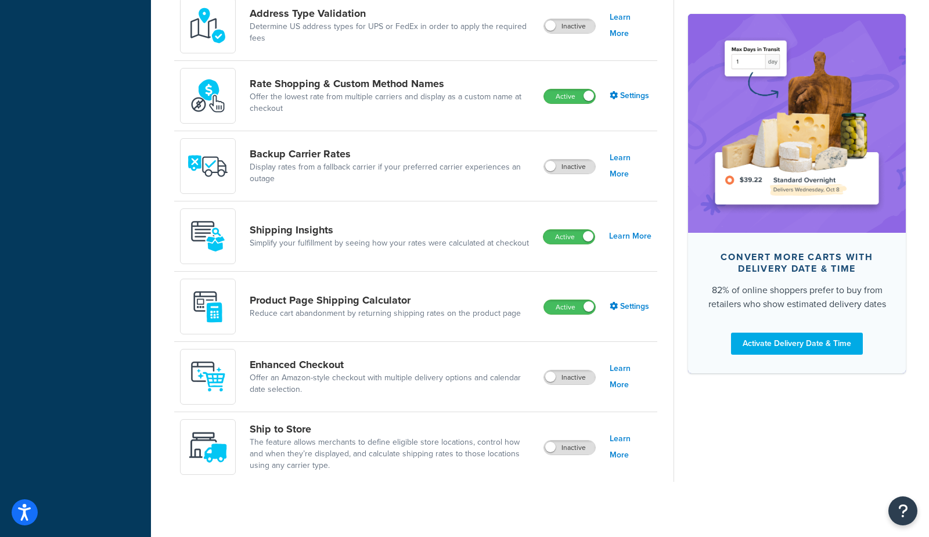
click at [560, 307] on label "Active" at bounding box center [569, 307] width 51 height 14
click at [562, 236] on label "Active" at bounding box center [569, 237] width 51 height 14
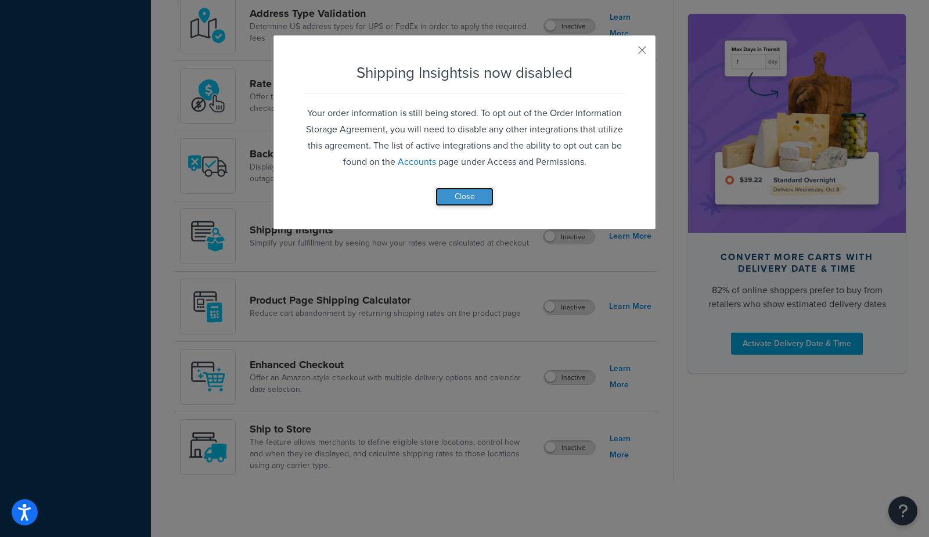
click at [455, 191] on button "Close" at bounding box center [465, 197] width 58 height 19
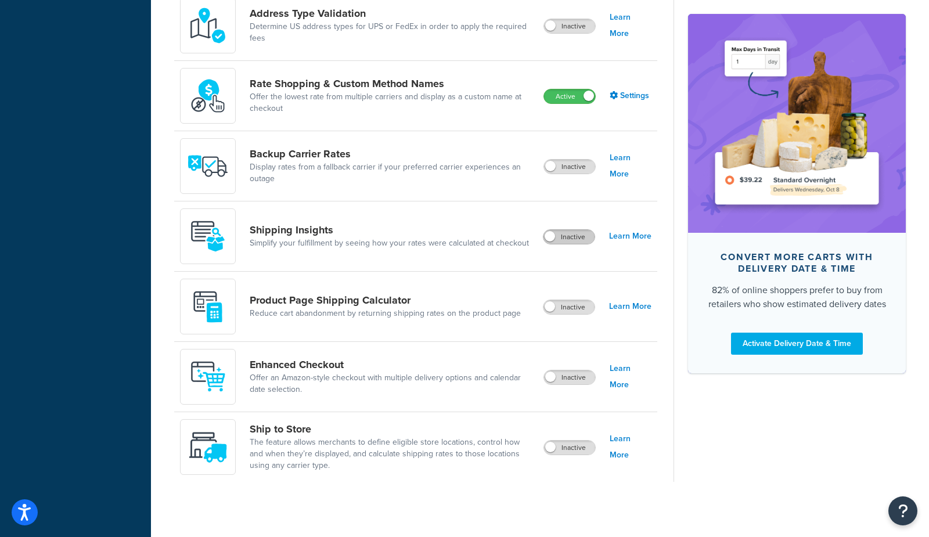
click at [565, 234] on label "Inactive" at bounding box center [569, 237] width 51 height 14
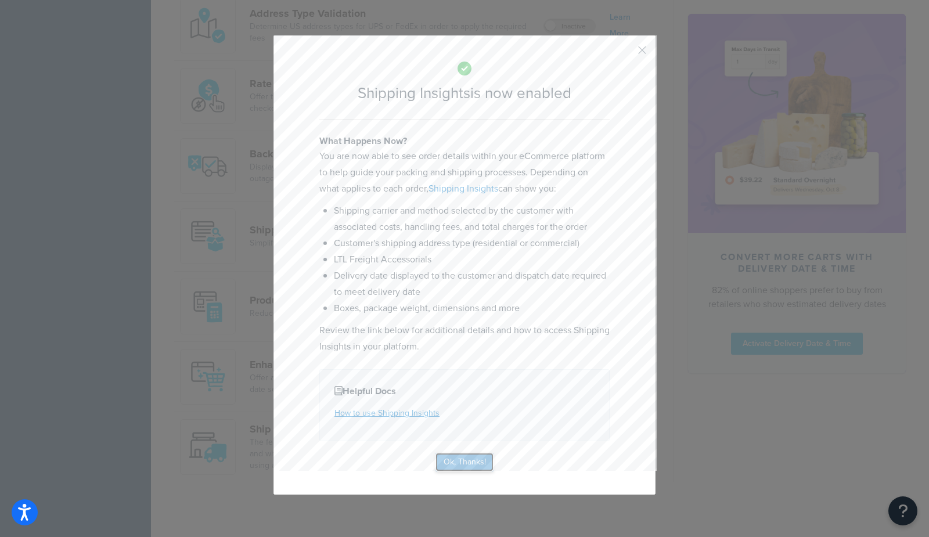
click at [473, 461] on button "Ok, Thanks!" at bounding box center [465, 462] width 58 height 19
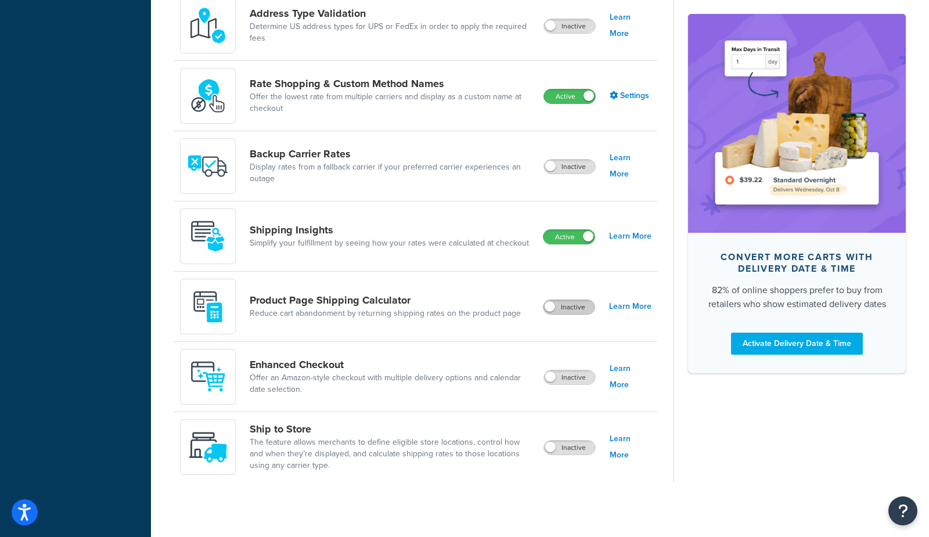
click at [580, 308] on label "Inactive" at bounding box center [569, 307] width 51 height 14
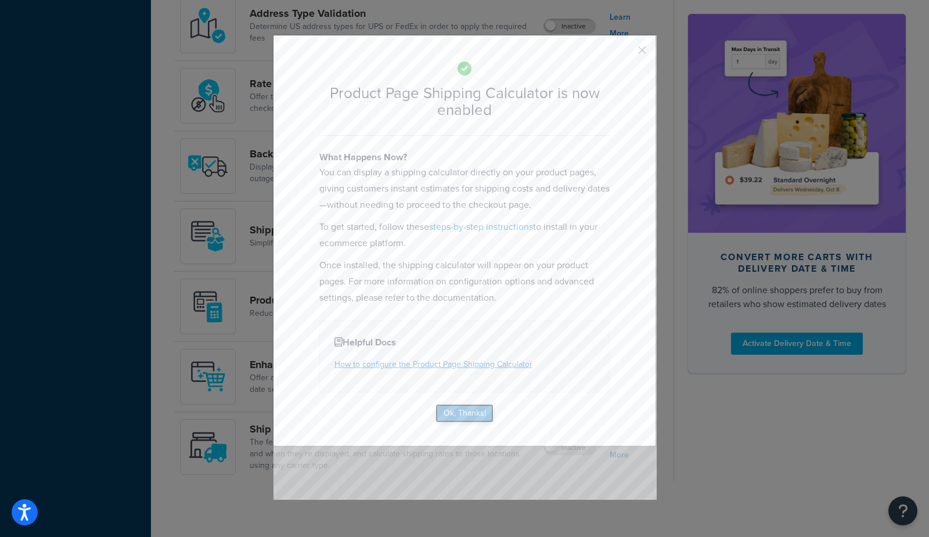
click at [472, 415] on button "Ok, Thanks!" at bounding box center [465, 413] width 58 height 19
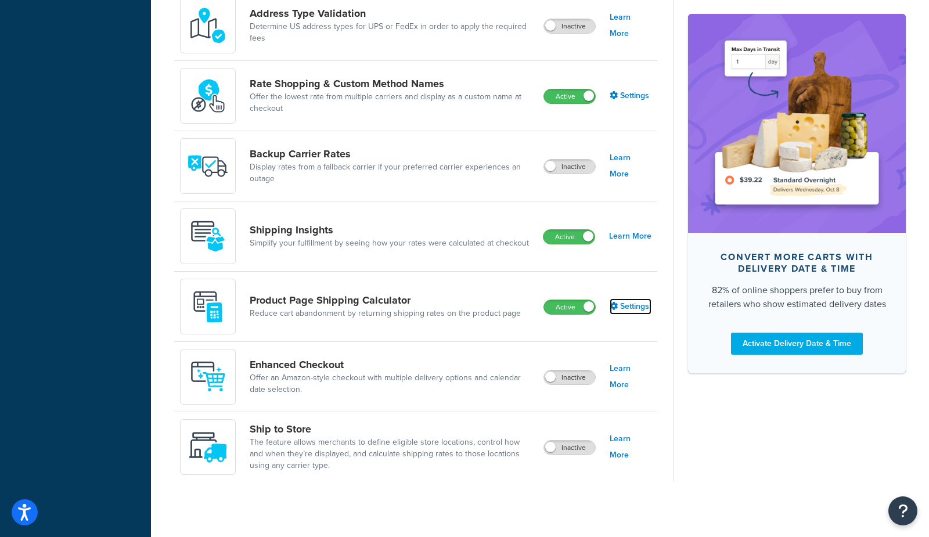
click at [634, 303] on link "Settings" at bounding box center [631, 307] width 42 height 16
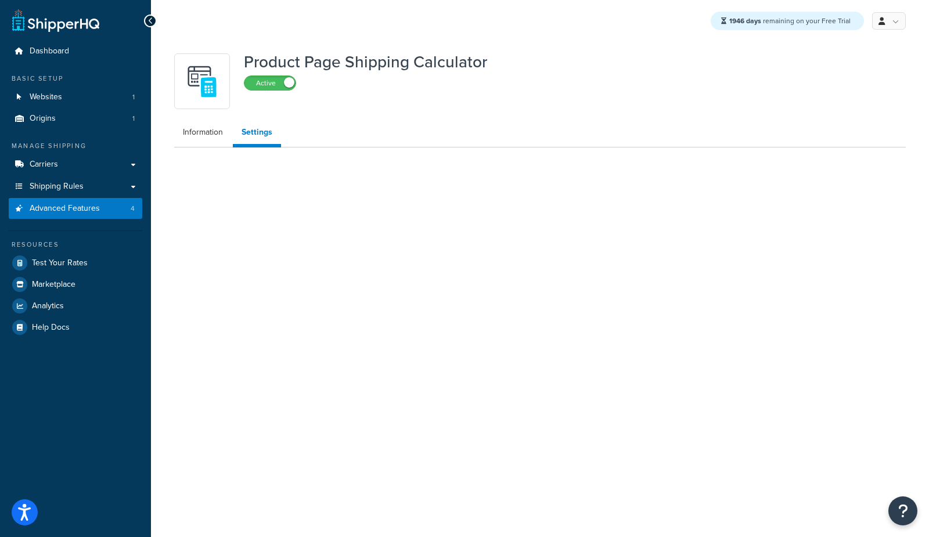
select select "US"
select select "false"
select select "30"
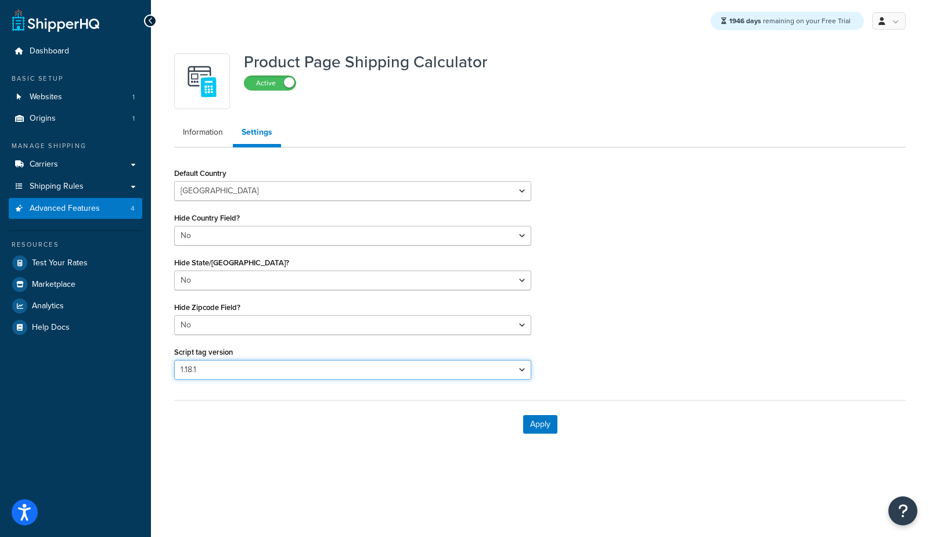
click at [259, 366] on select "Please select a script tag 1.18.1" at bounding box center [352, 370] width 357 height 20
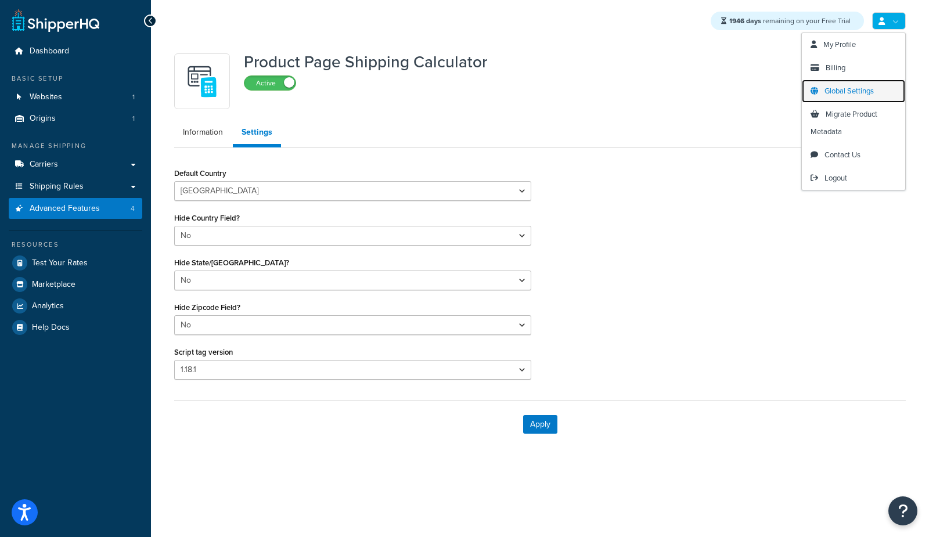
click at [844, 91] on span "Global Settings" at bounding box center [849, 90] width 49 height 11
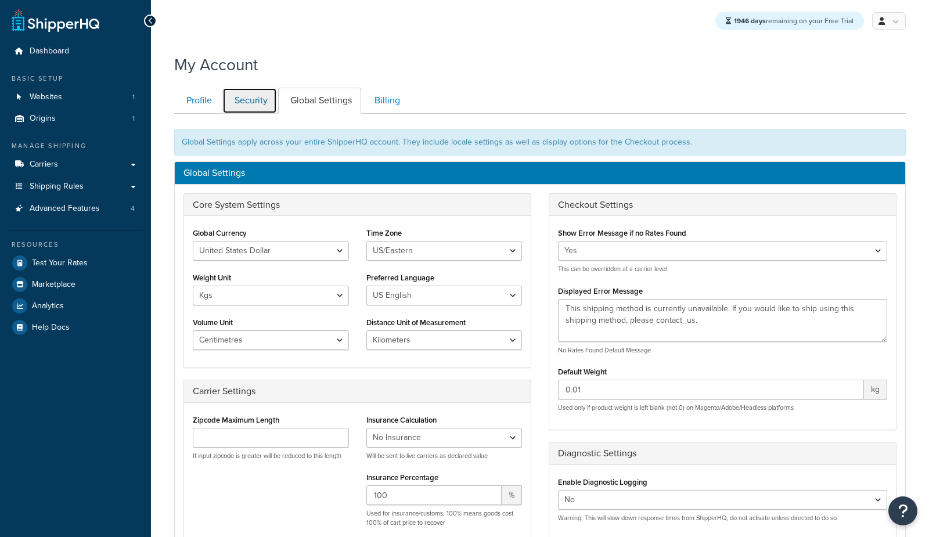
click at [242, 105] on link "Security" at bounding box center [249, 101] width 55 height 26
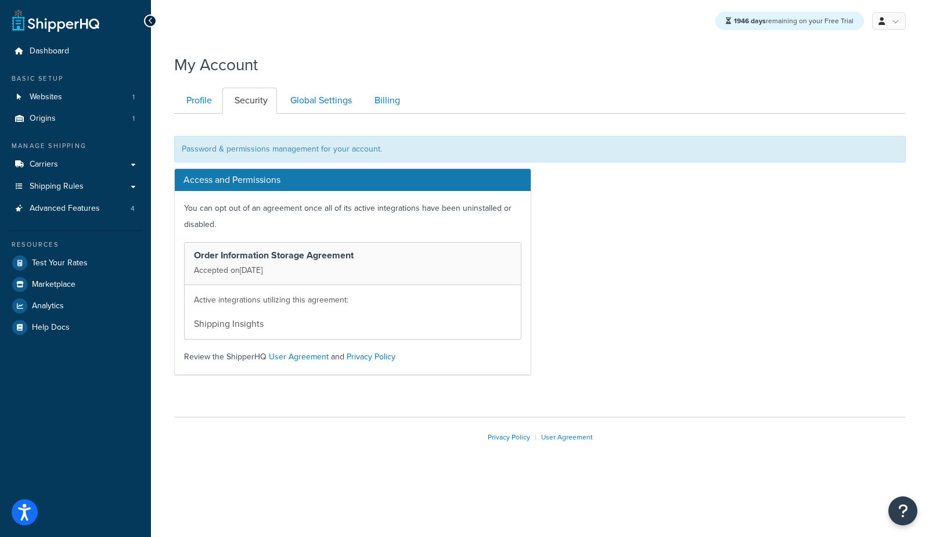
click at [231, 319] on li "Shipping Insights" at bounding box center [353, 321] width 318 height 21
click at [247, 219] on p "You can opt out of an agreement once all of its active integrations have been u…" at bounding box center [352, 216] width 337 height 33
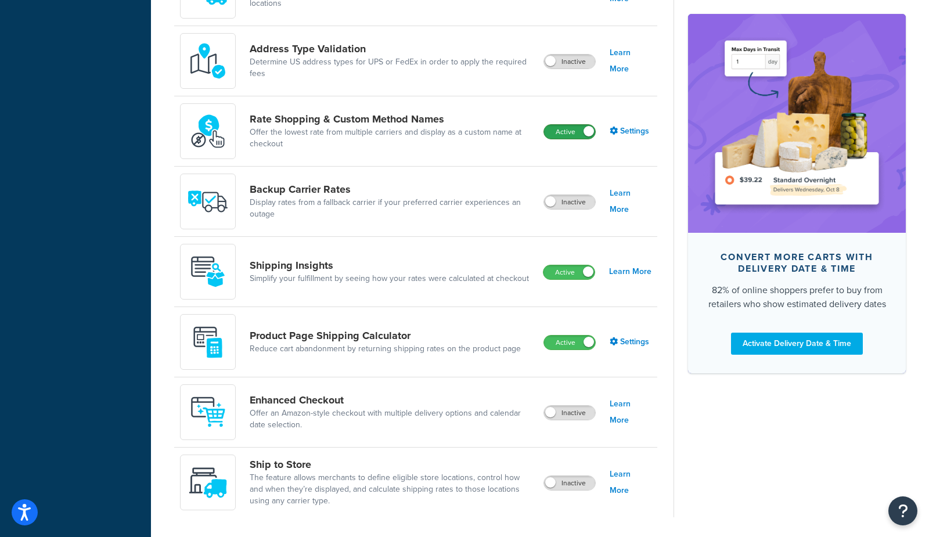
scroll to position [627, 0]
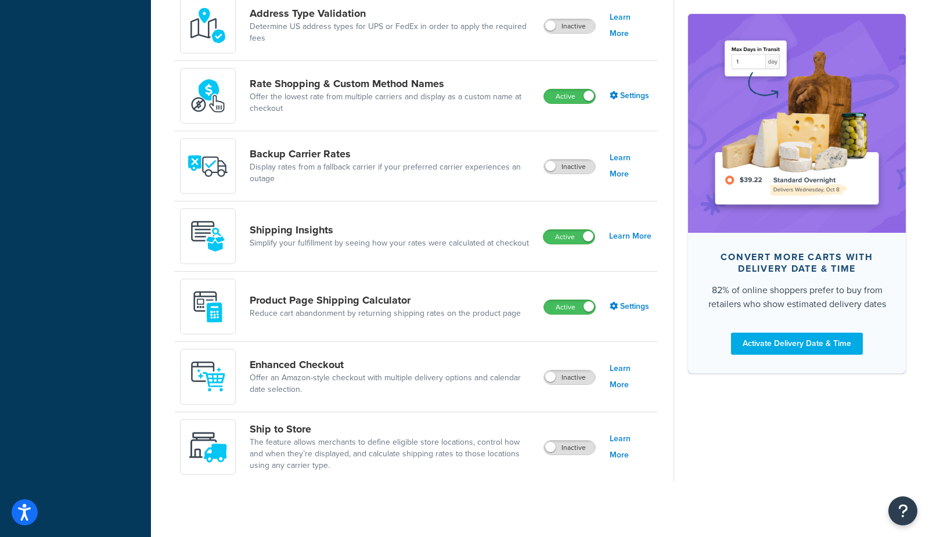
drag, startPoint x: 574, startPoint y: 304, endPoint x: 569, endPoint y: 301, distance: 6.5
click at [574, 304] on label "Active" at bounding box center [569, 307] width 51 height 14
click at [560, 239] on label "Active" at bounding box center [569, 237] width 51 height 14
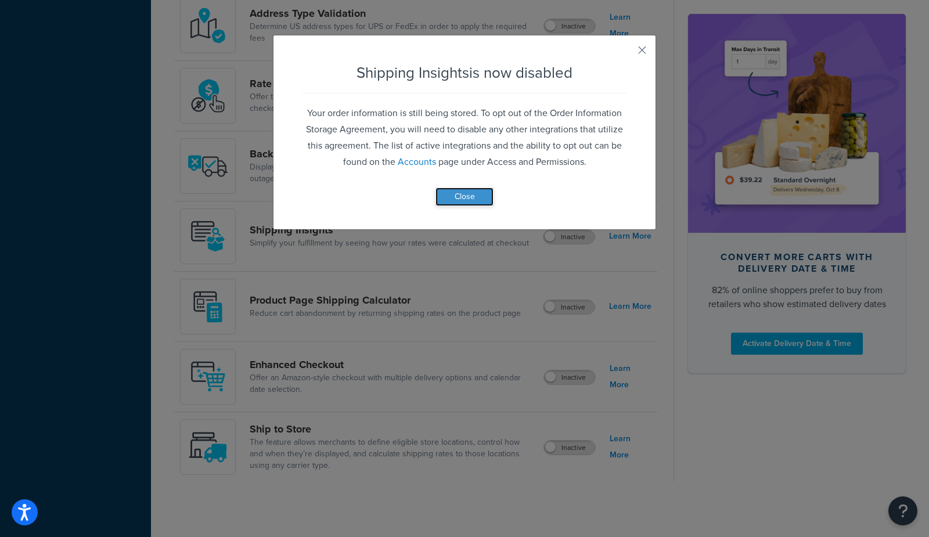
click at [461, 202] on button "Close" at bounding box center [465, 197] width 58 height 19
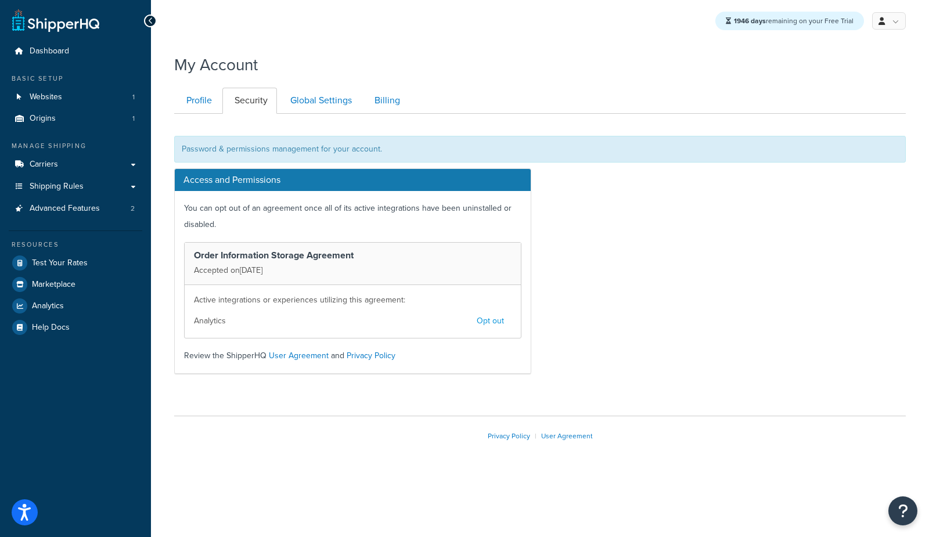
click at [491, 324] on button "Opt out" at bounding box center [490, 321] width 42 height 20
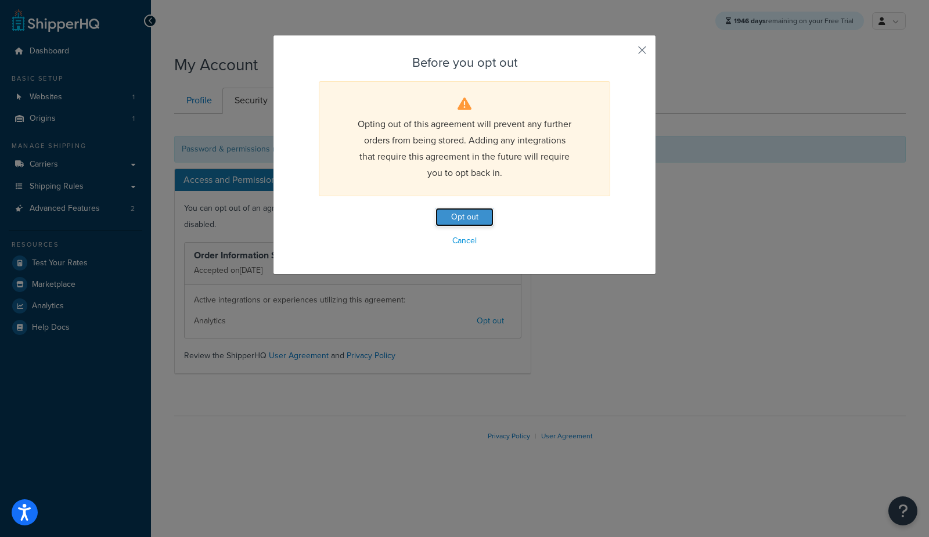
click at [473, 215] on button "Opt out" at bounding box center [465, 217] width 58 height 19
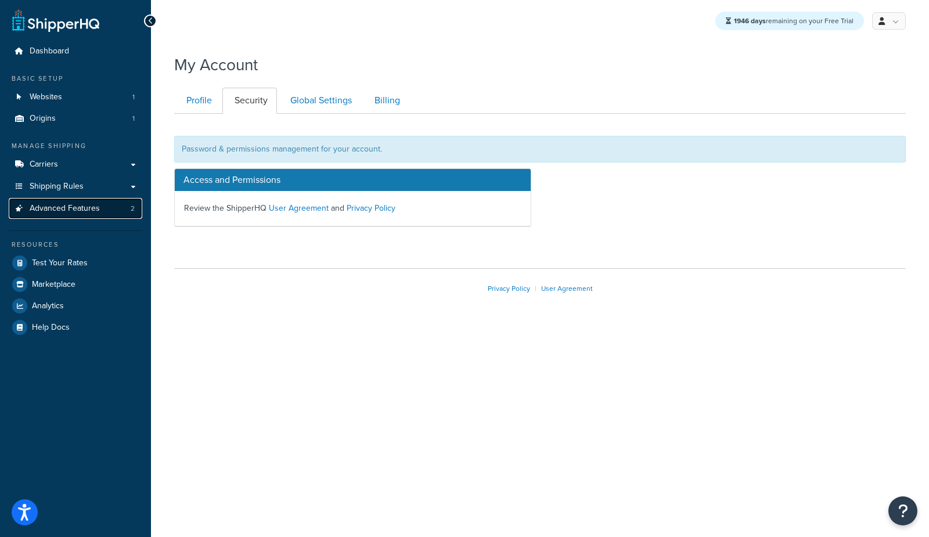
click at [95, 211] on span "Advanced Features" at bounding box center [65, 209] width 70 height 10
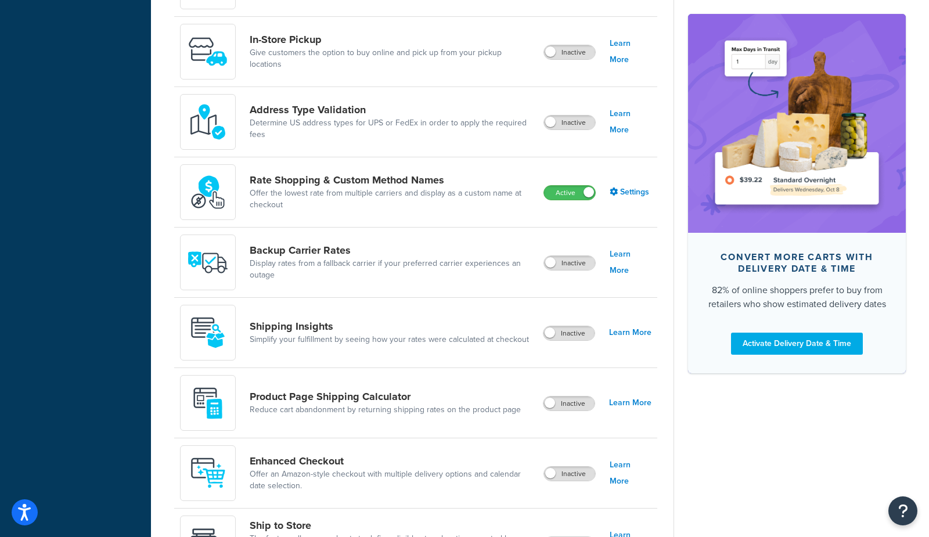
scroll to position [627, 0]
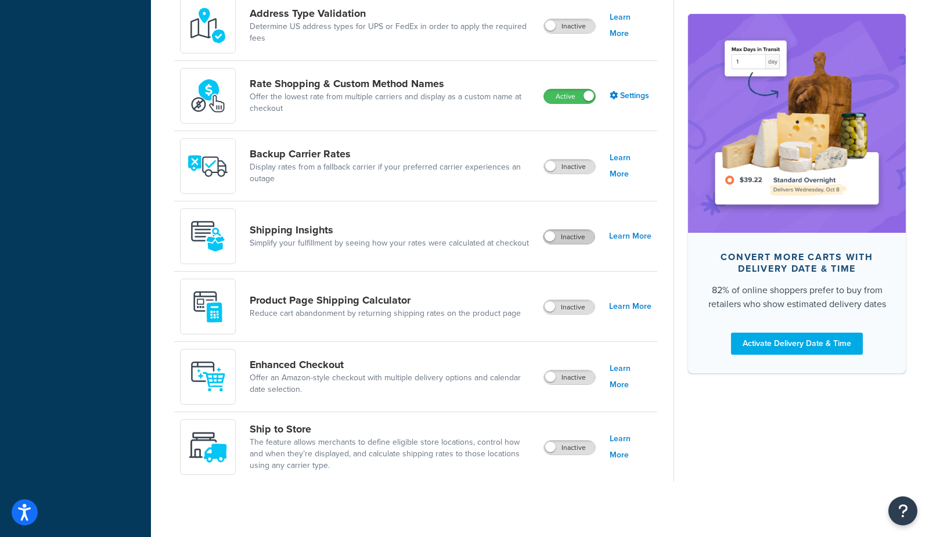
click at [575, 235] on label "Inactive" at bounding box center [569, 237] width 51 height 14
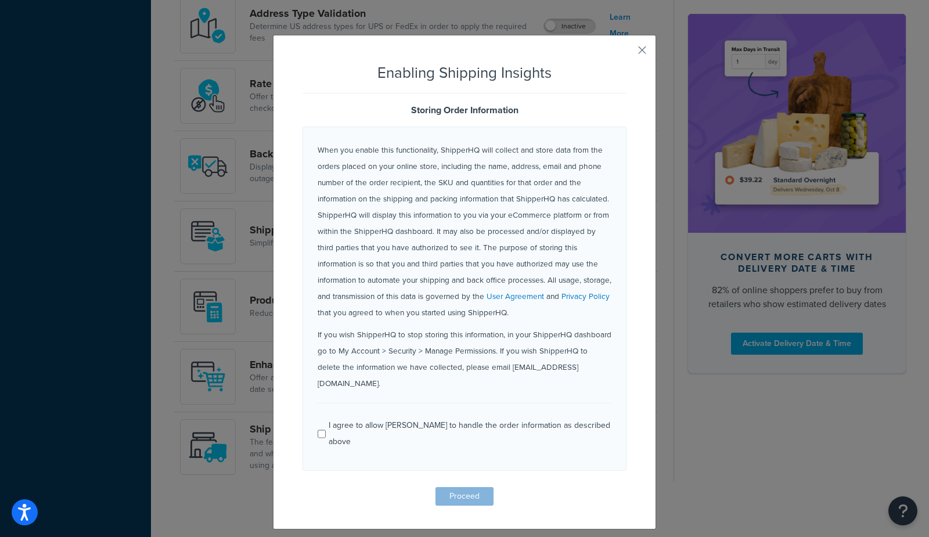
drag, startPoint x: 409, startPoint y: 411, endPoint x: 416, endPoint y: 421, distance: 11.3
click at [409, 418] on div "I agree to allow ShipperHQ to handle the order information as described above" at bounding box center [470, 434] width 283 height 33
click at [326, 430] on input "I agree to allow ShipperHQ to handle the order information as described above" at bounding box center [322, 434] width 8 height 9
checkbox input "true"
click at [461, 487] on button "Proceed" at bounding box center [465, 496] width 58 height 19
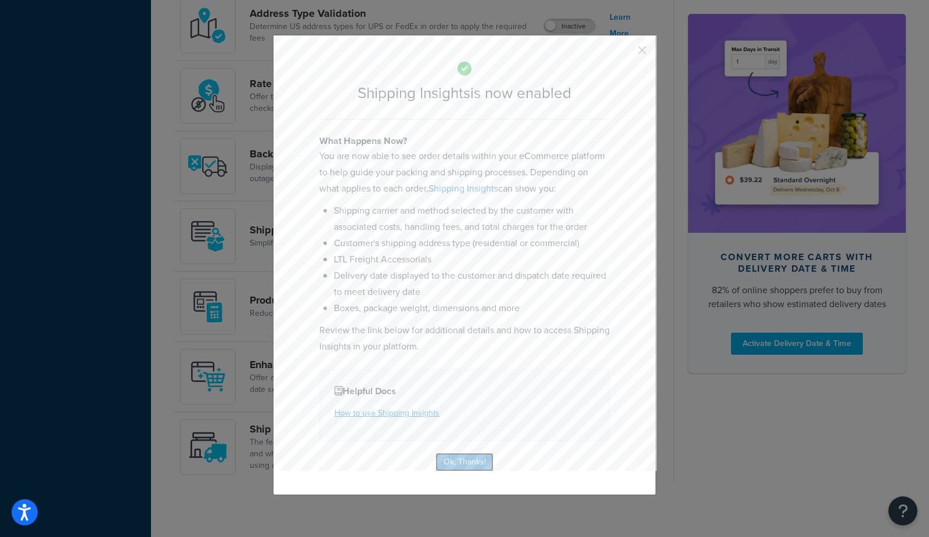
click at [472, 462] on button "Ok, Thanks!" at bounding box center [465, 462] width 58 height 19
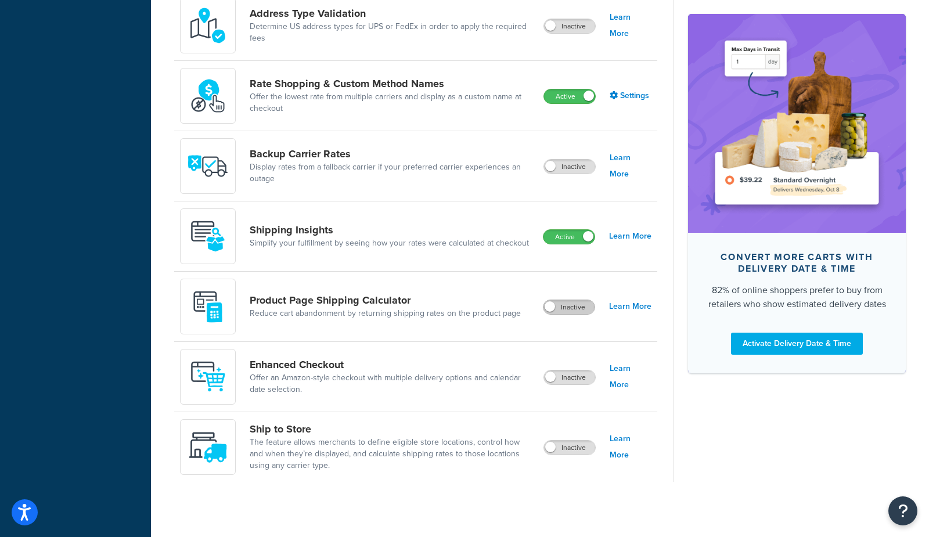
click at [567, 301] on label "Inactive" at bounding box center [569, 307] width 51 height 14
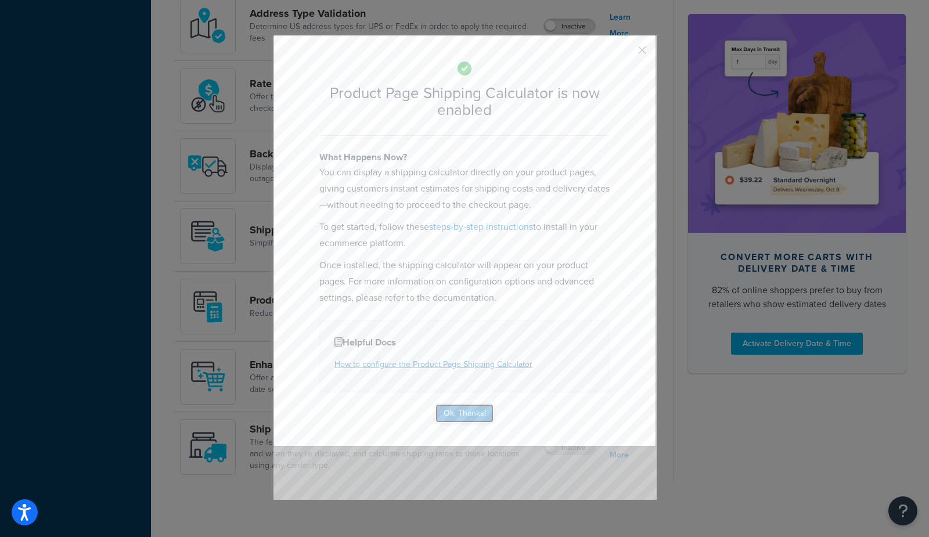
click at [479, 416] on button "Ok, Thanks!" at bounding box center [465, 413] width 58 height 19
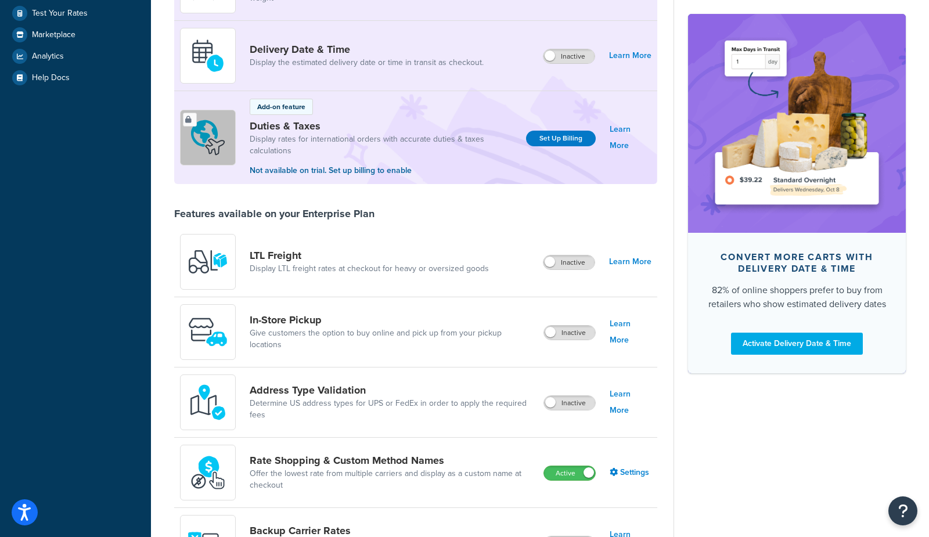
scroll to position [627, 0]
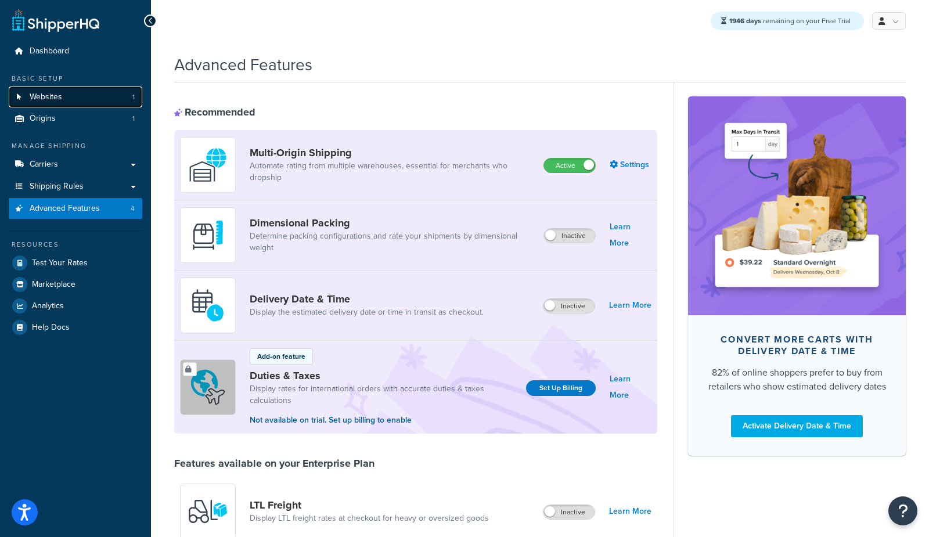
click at [68, 92] on link "Websites 1" at bounding box center [76, 97] width 134 height 21
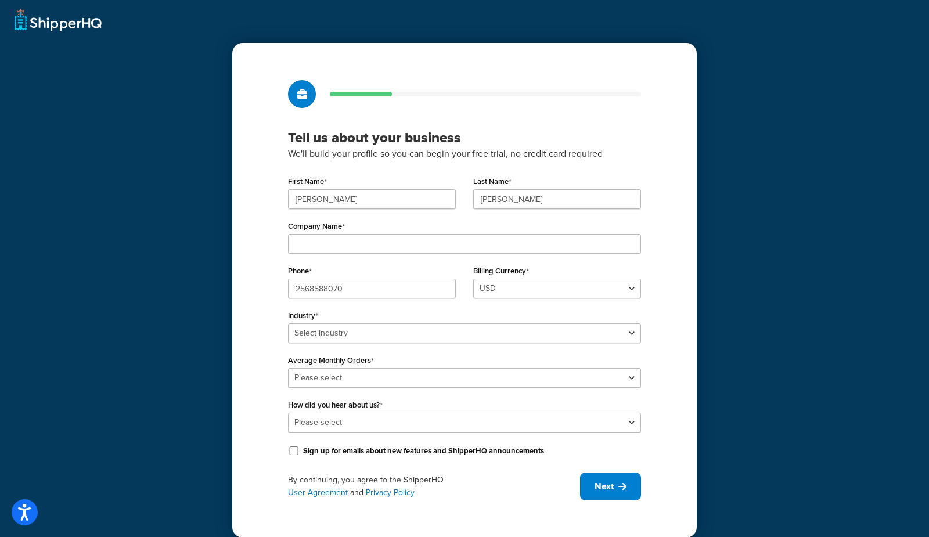
scroll to position [12, 0]
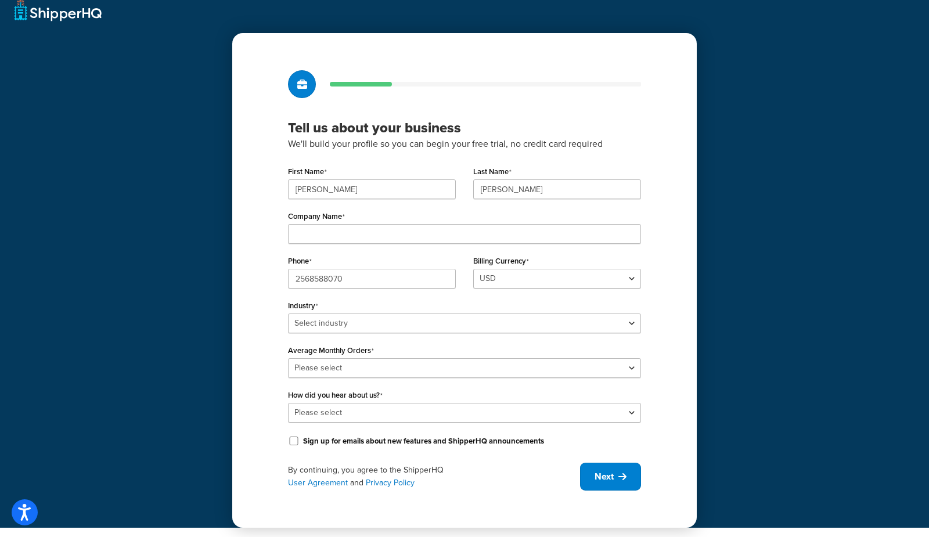
scroll to position [12, 0]
